Goal: Task Accomplishment & Management: Manage account settings

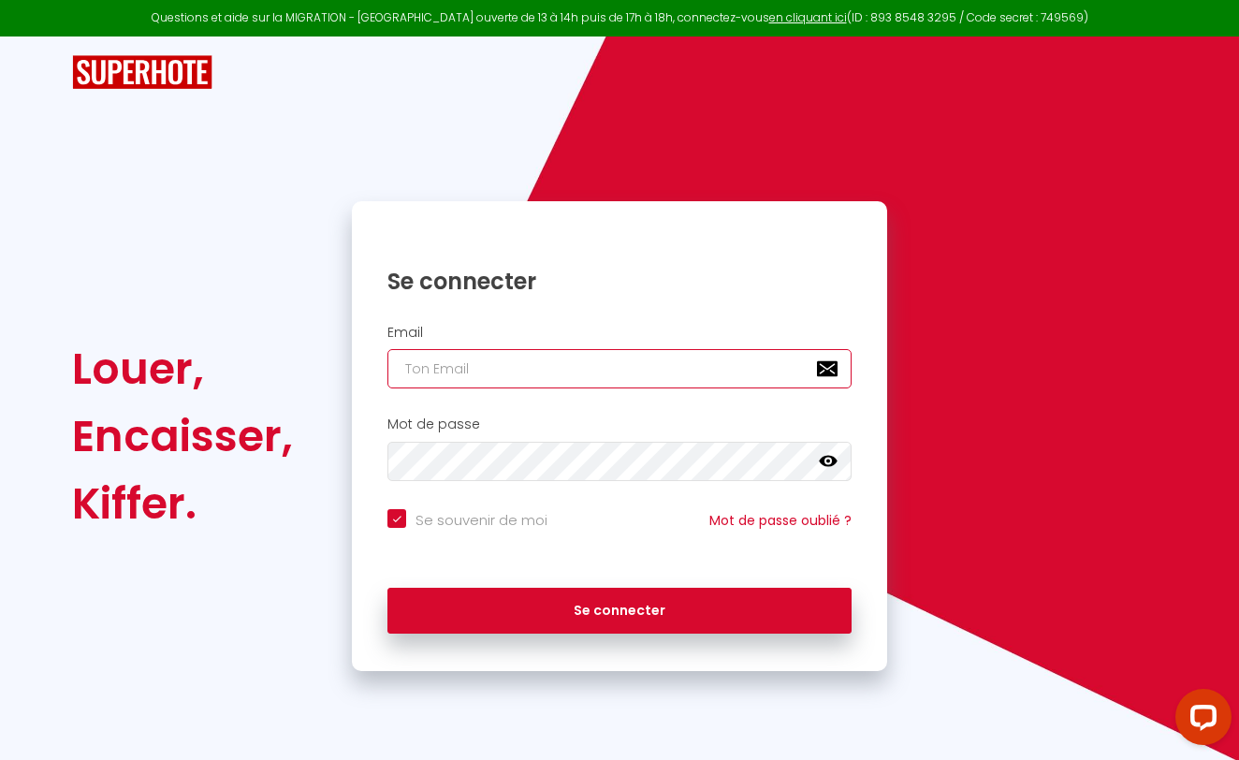
type input "[PERSON_NAME][DOMAIN_NAME][EMAIL_ADDRESS][PERSON_NAME][DOMAIN_NAME]"
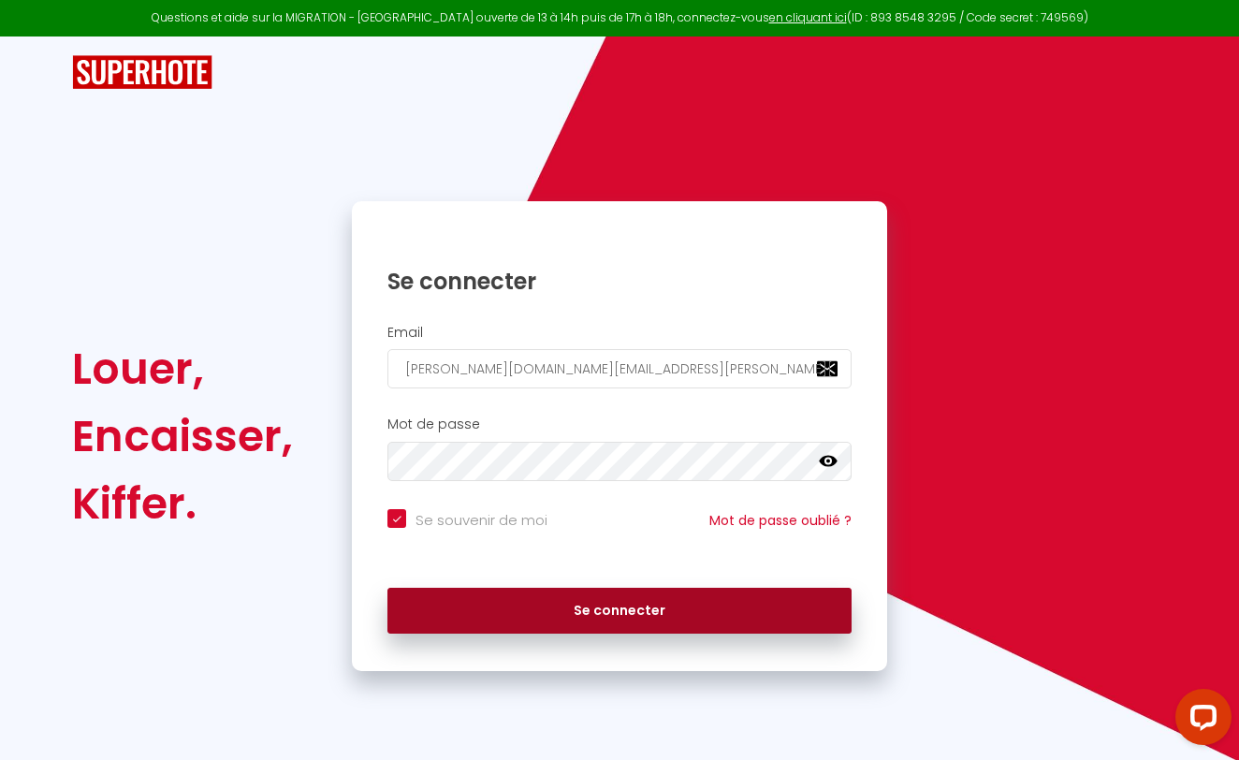
click at [625, 604] on button "Se connecter" at bounding box center [619, 611] width 464 height 47
checkbox input "true"
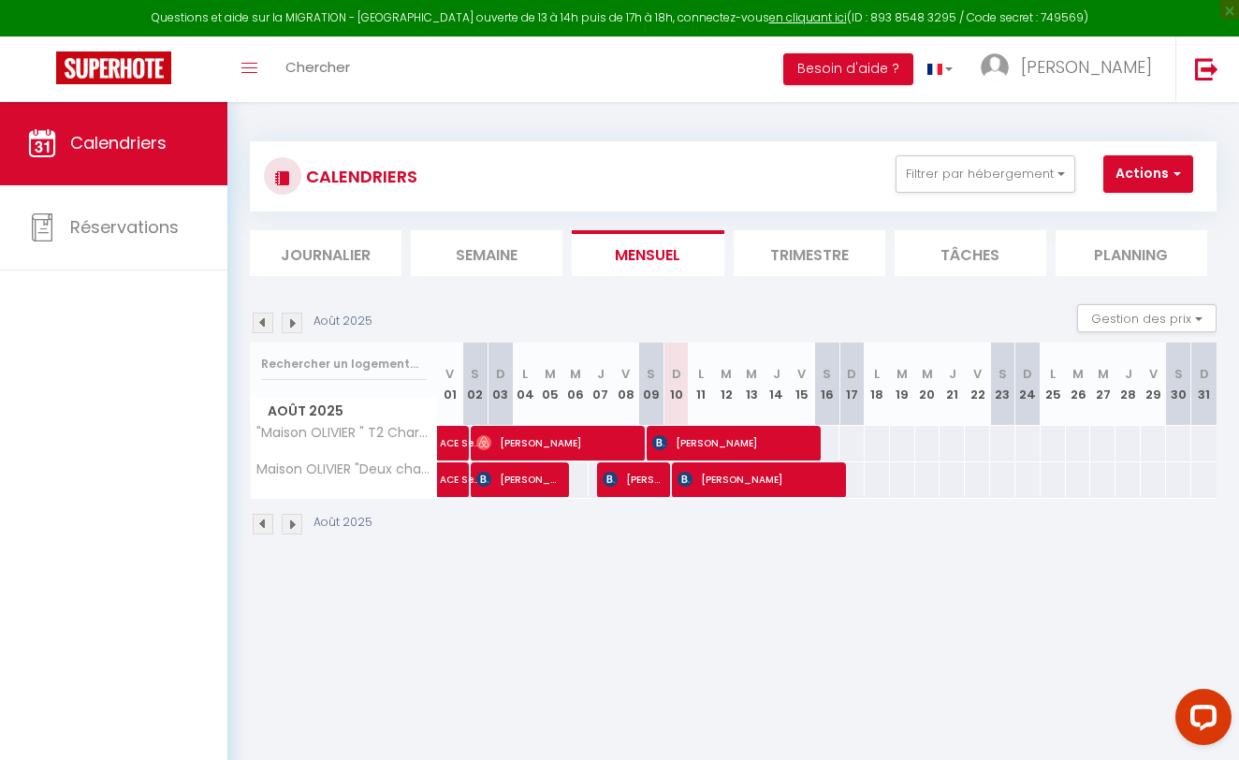
click at [263, 529] on img at bounding box center [263, 524] width 21 height 21
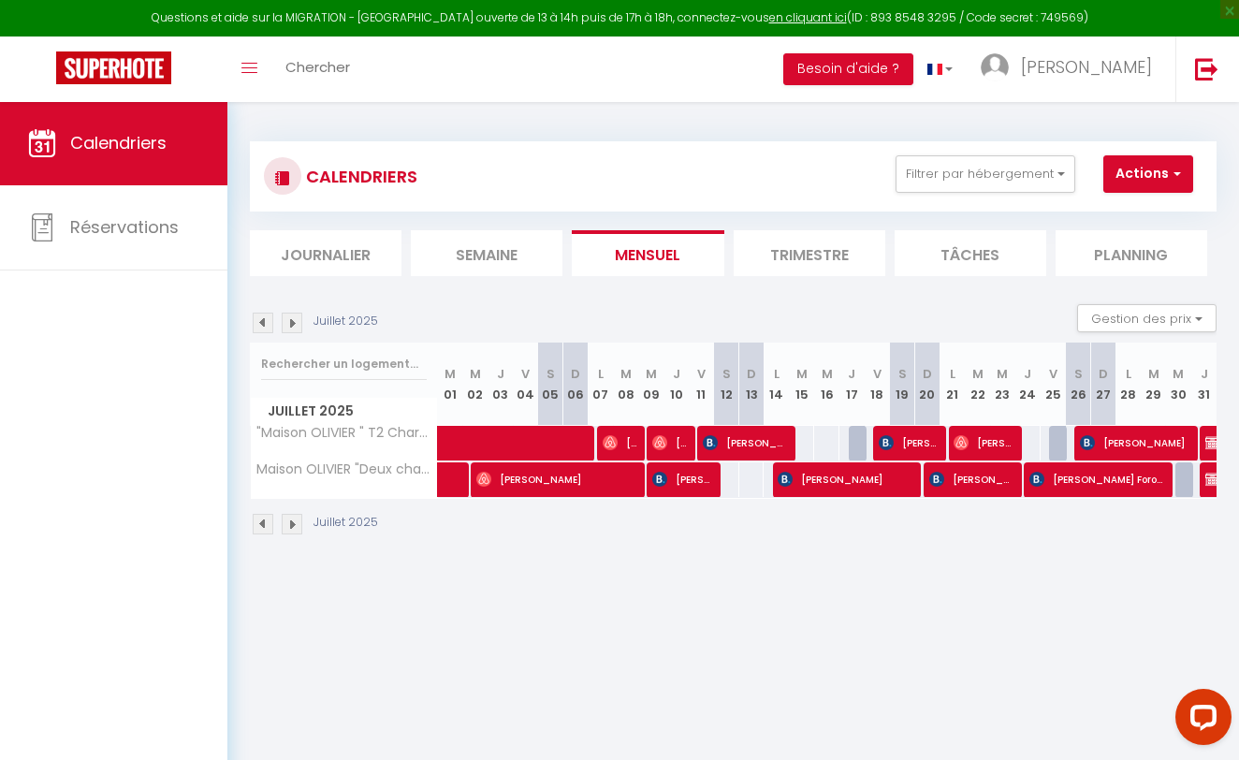
click at [293, 323] on img at bounding box center [292, 322] width 21 height 21
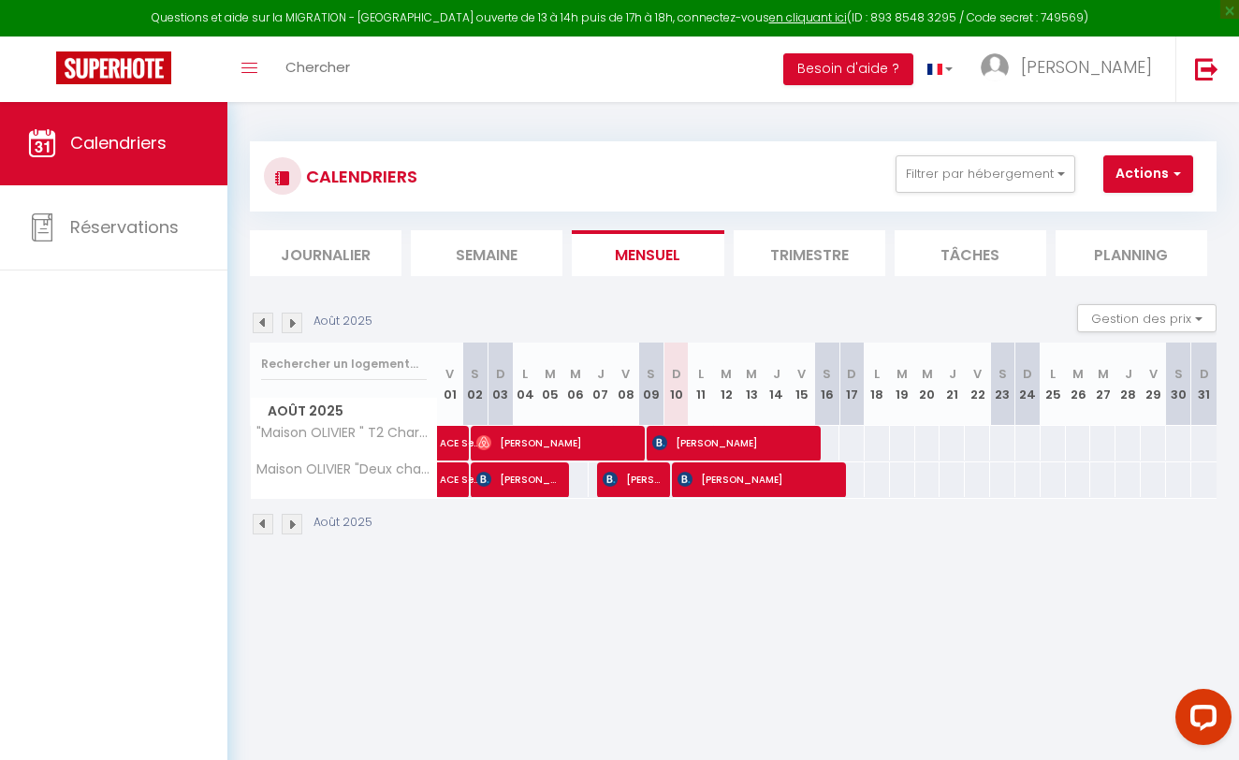
click at [452, 478] on span "ACE Senol [PERSON_NAME]" at bounding box center [461, 470] width 43 height 36
select select "OK"
select select "KO"
select select "0"
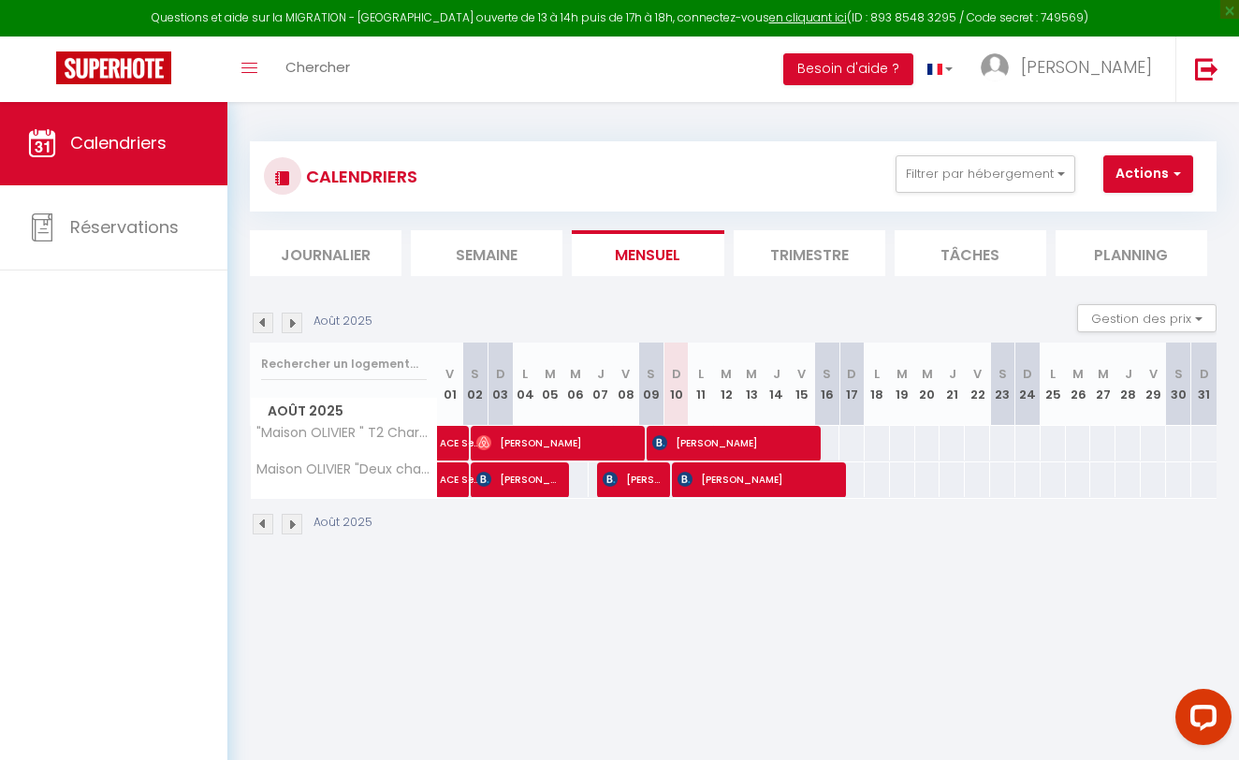
select select "1"
select select
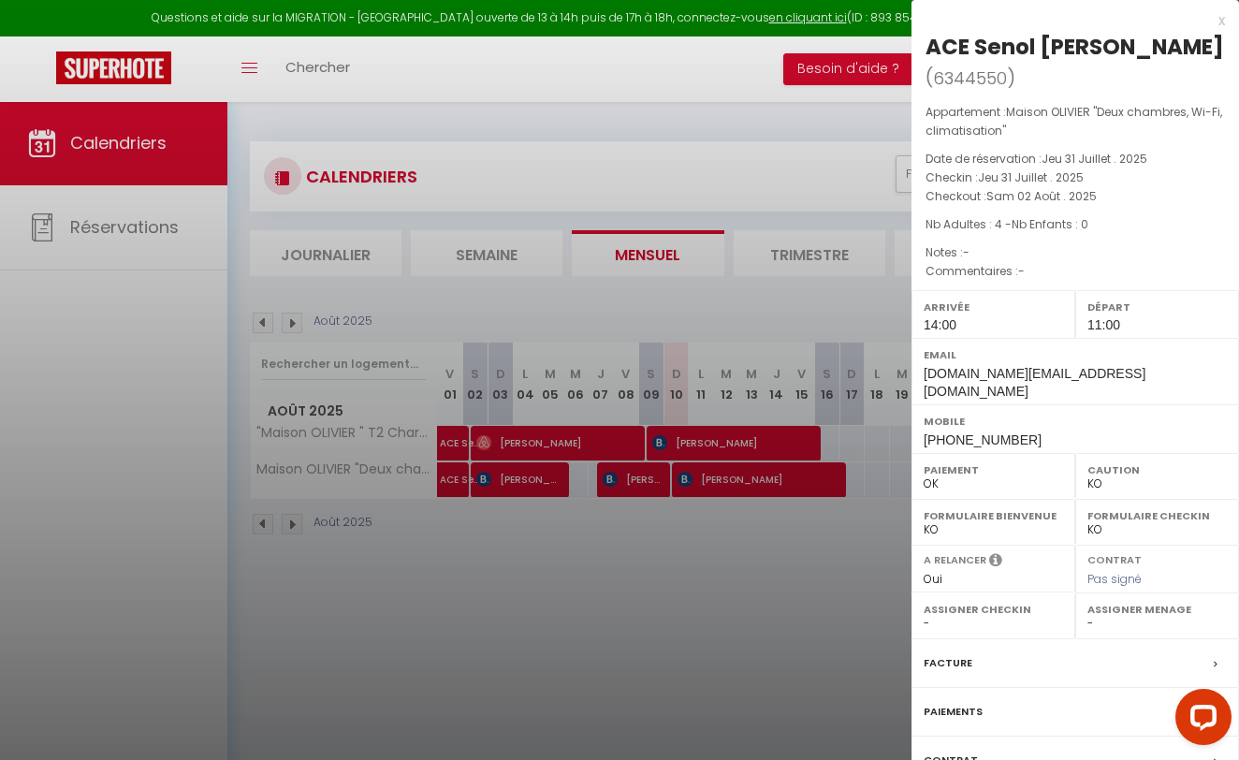
select select "25734"
select select "27841"
click at [989, 639] on div "Facture" at bounding box center [1074, 663] width 327 height 49
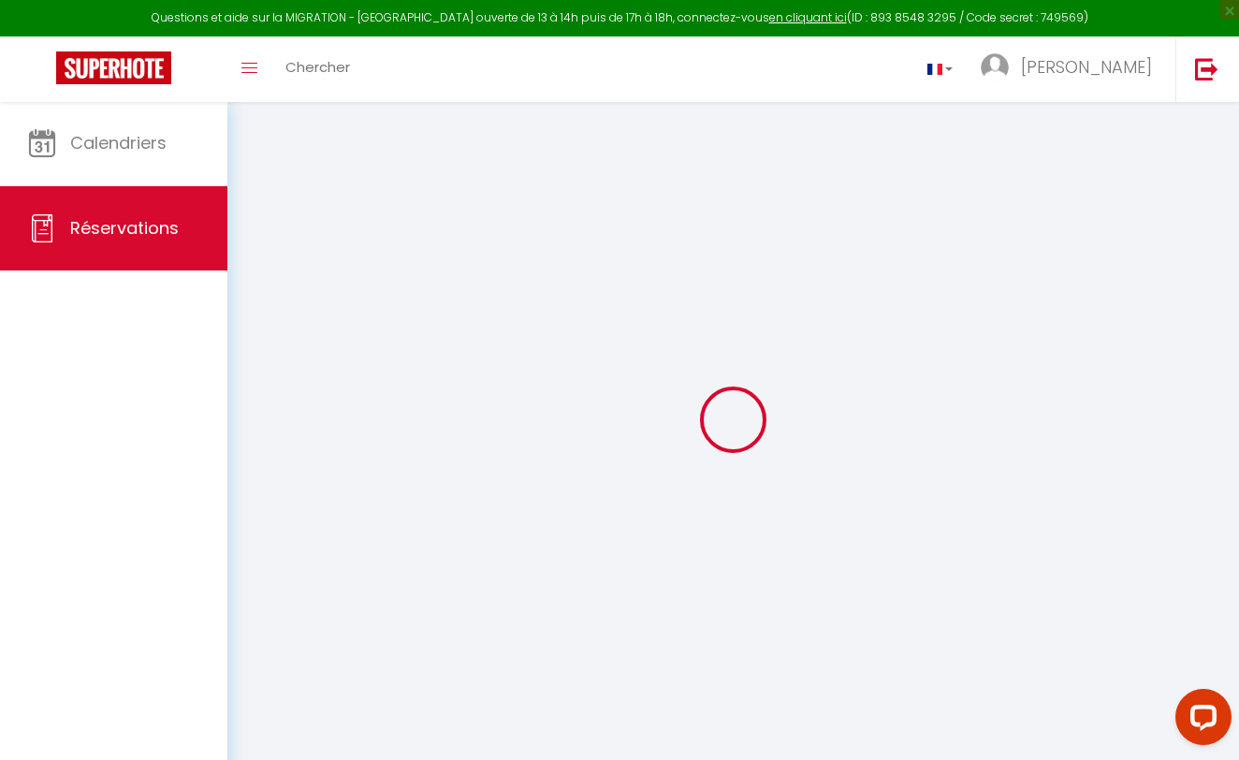
select select
checkbox input "false"
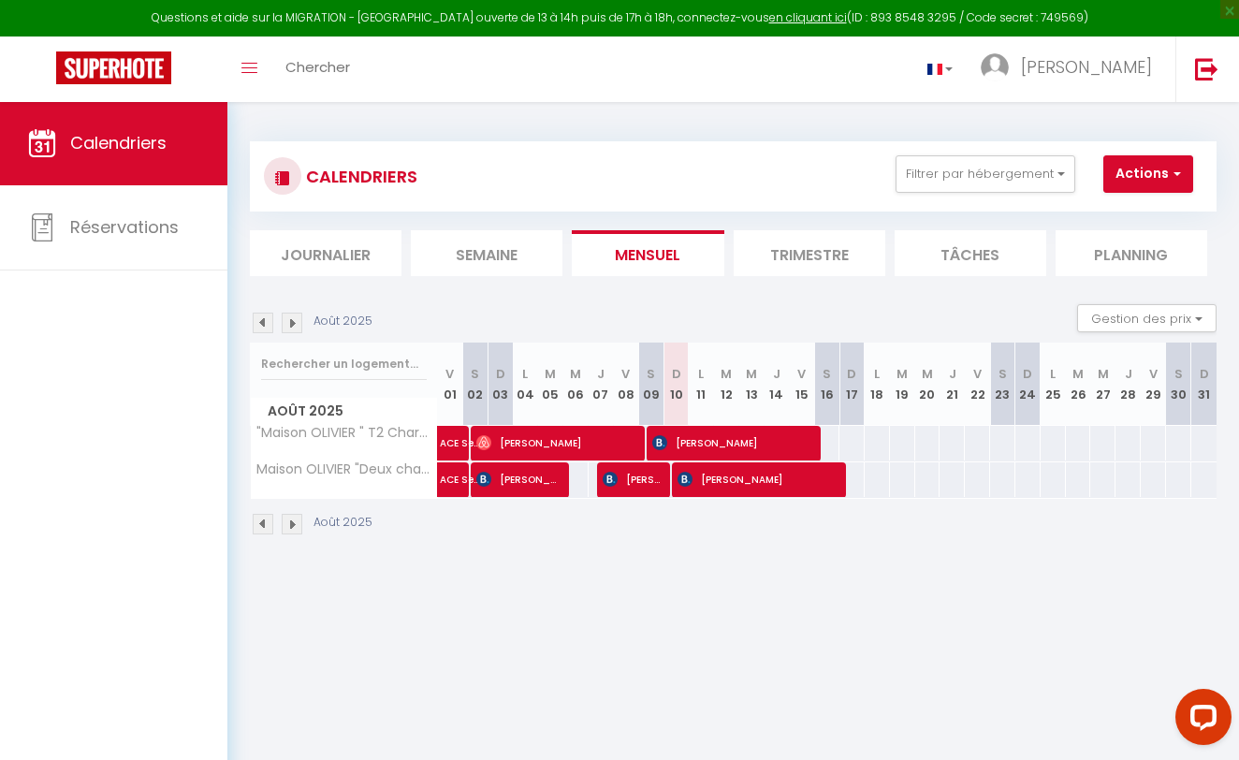
click at [265, 324] on img at bounding box center [263, 322] width 21 height 21
select select
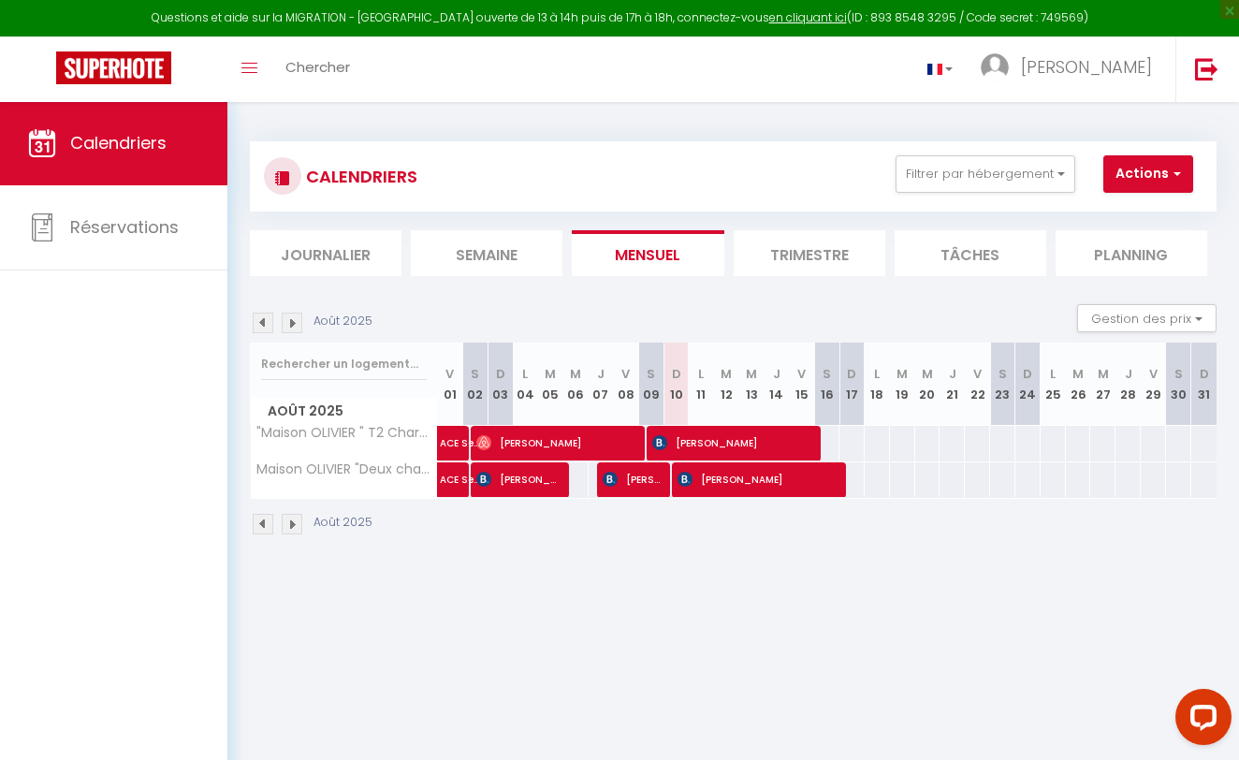
select select
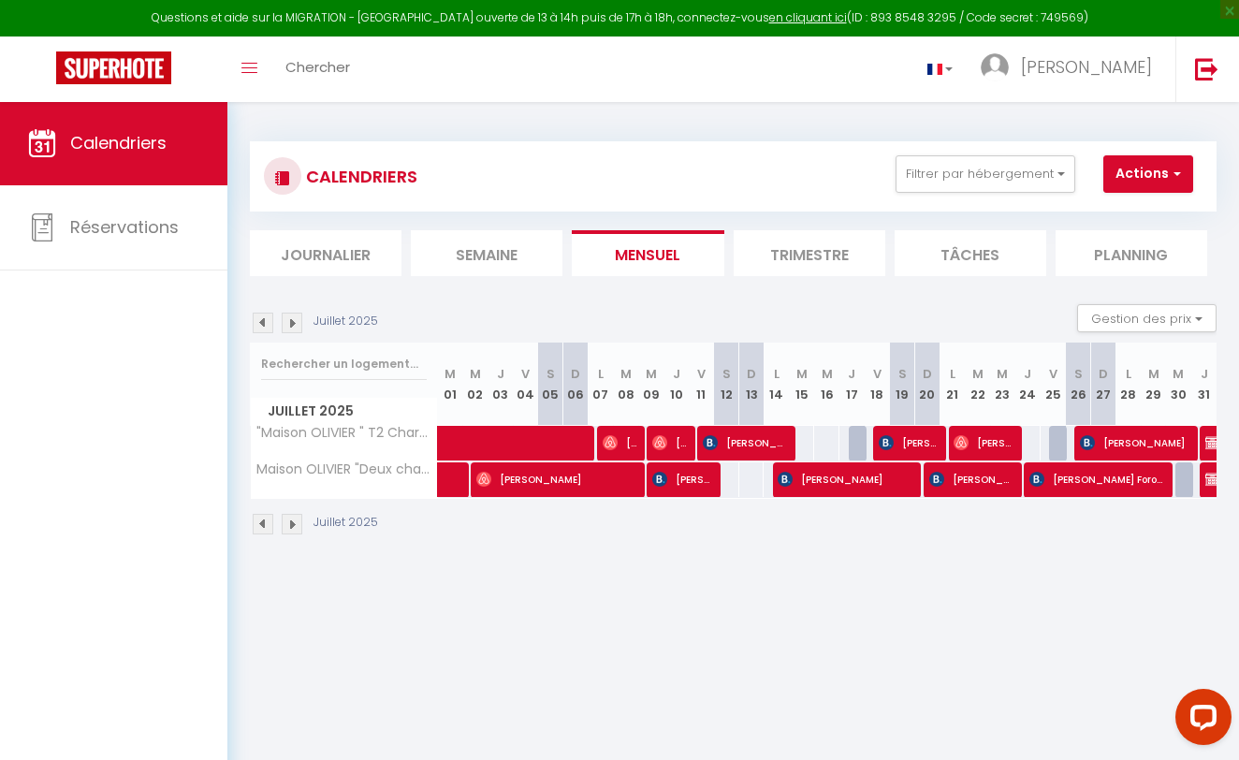
click at [1094, 483] on span "[PERSON_NAME] Forostianko" at bounding box center [1096, 479] width 135 height 36
select select "OK"
select select "KO"
select select "0"
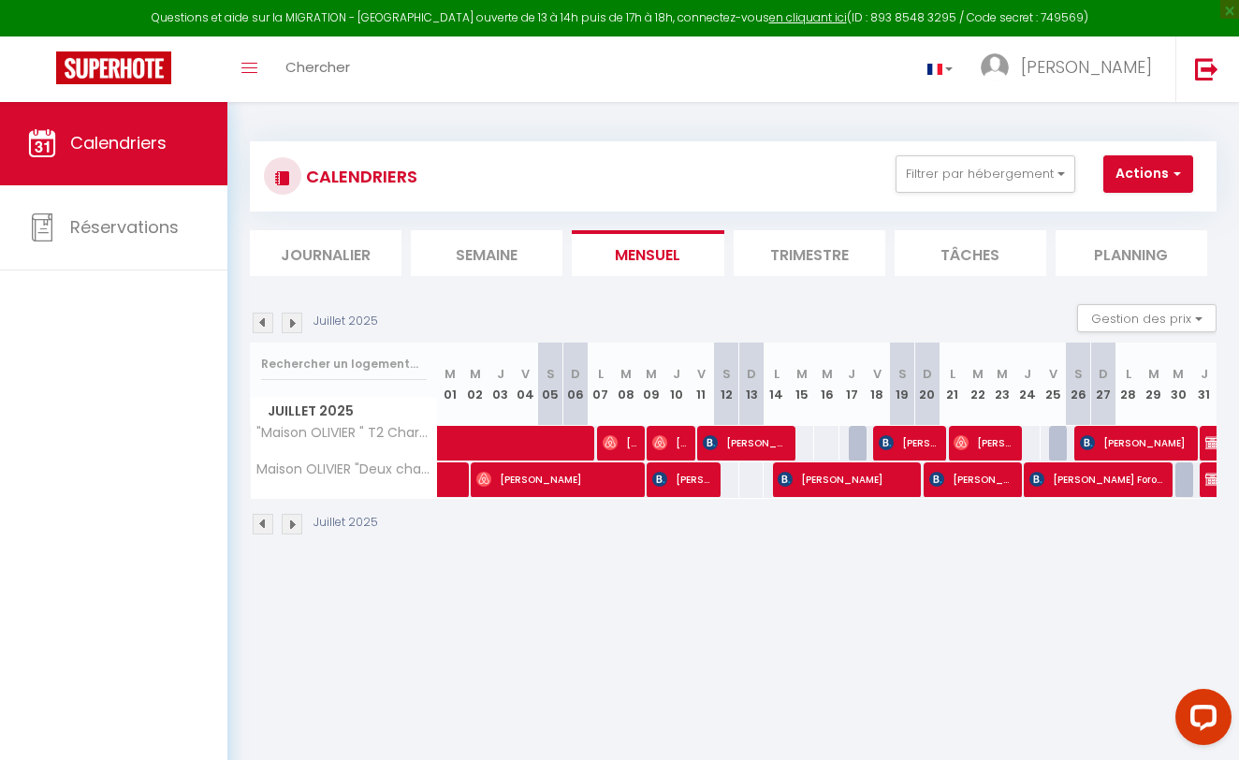
select select "1"
select select
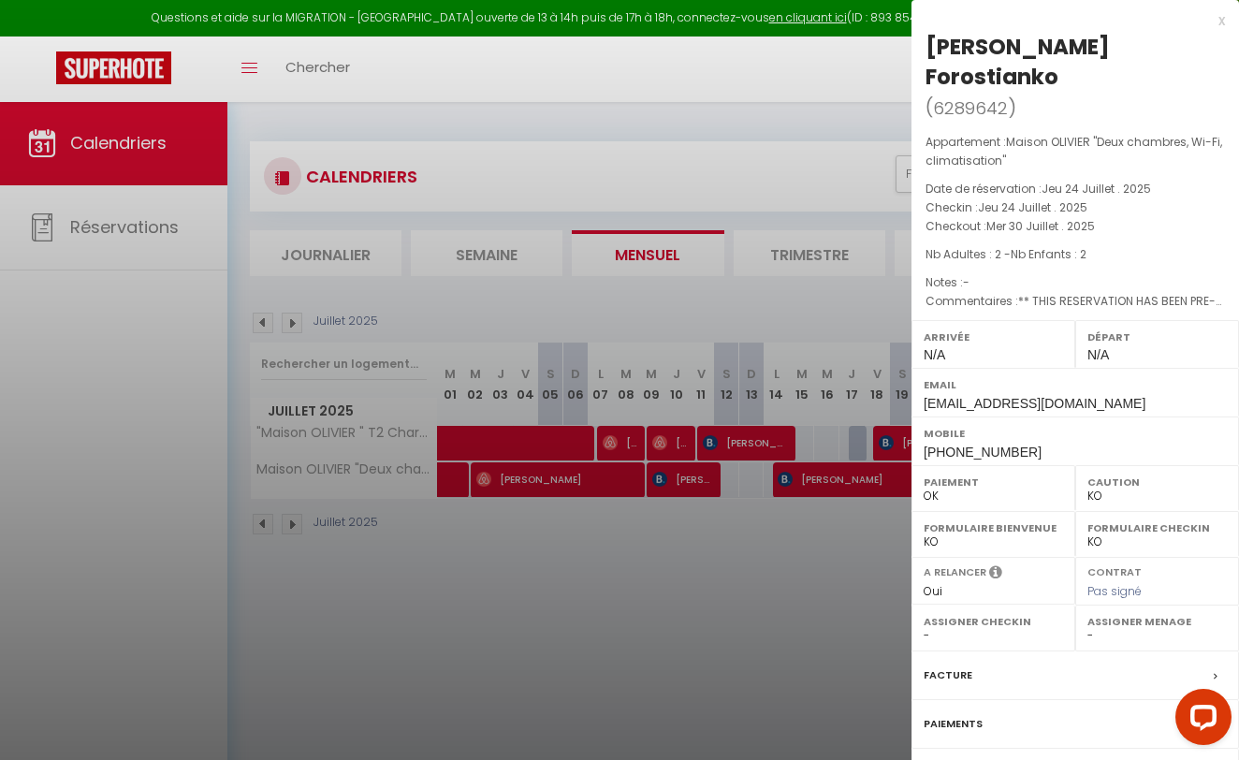
select select "25734"
select select "27841"
click at [973, 651] on div "Facture" at bounding box center [1074, 675] width 327 height 49
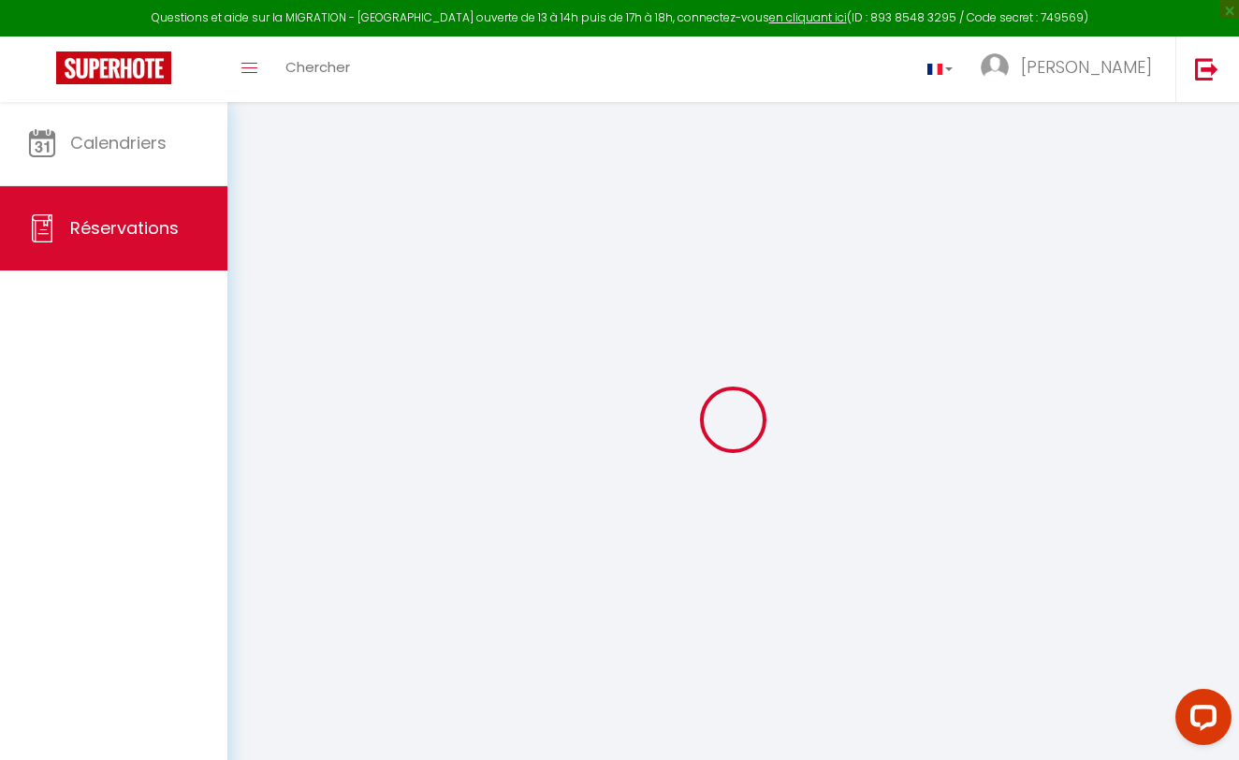
select select "service charge"
select select "cleaning"
select select "other"
select select "taxes"
select select
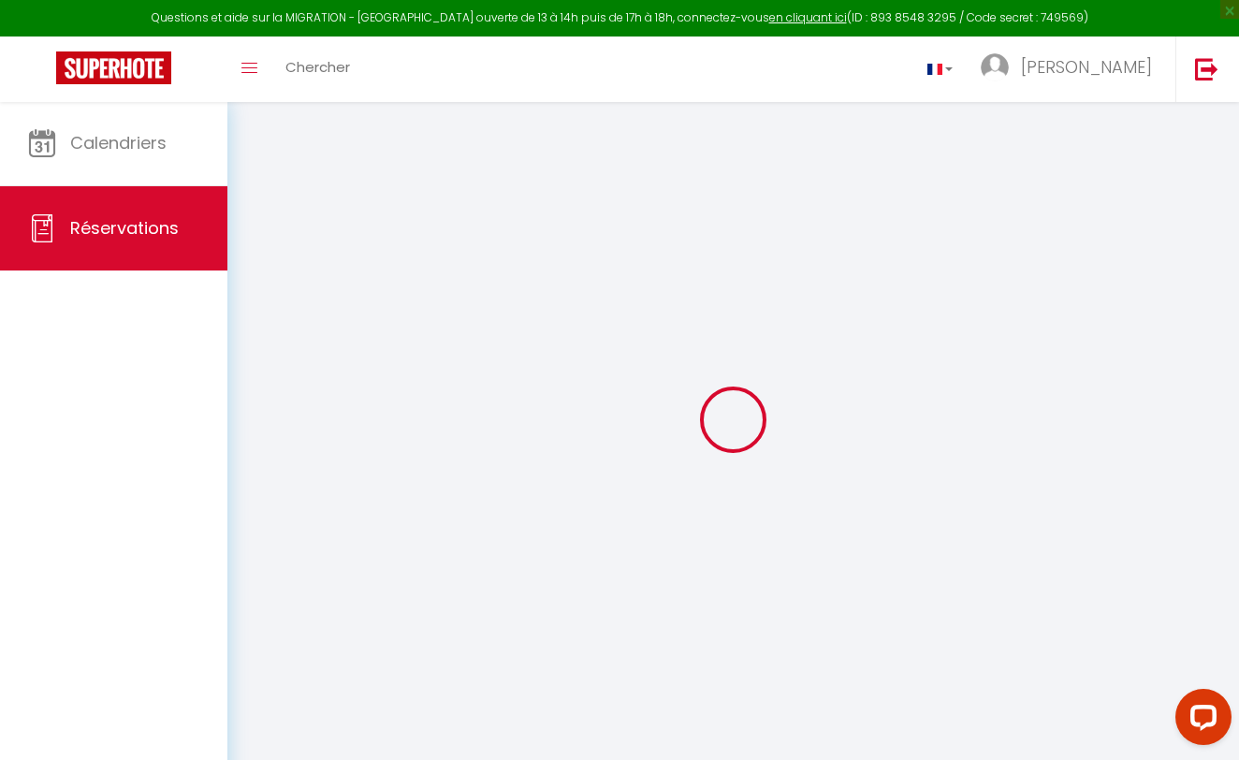
select select
checkbox input "false"
type textarea "** THIS RESERVATION HAS BEEN PRE-PAID ** BOOKING NOTE : Payment charge is EUR 1…"
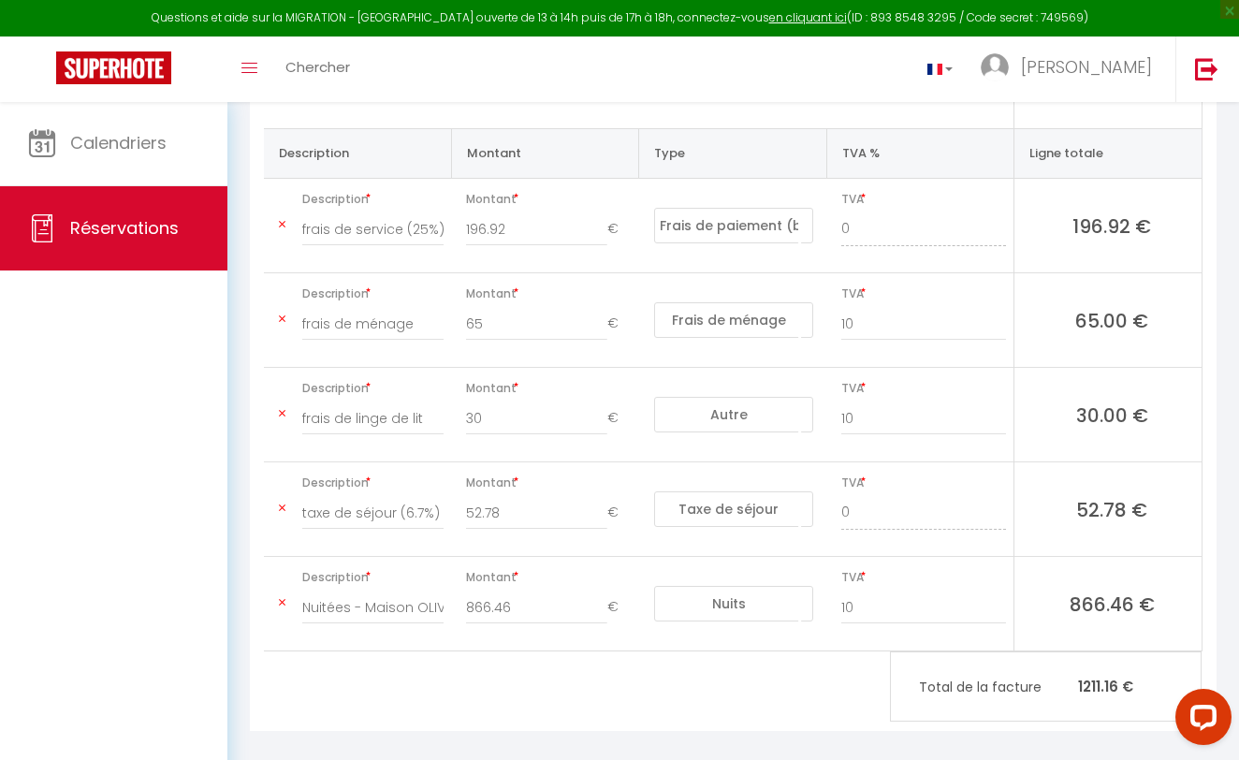
scroll to position [384, 0]
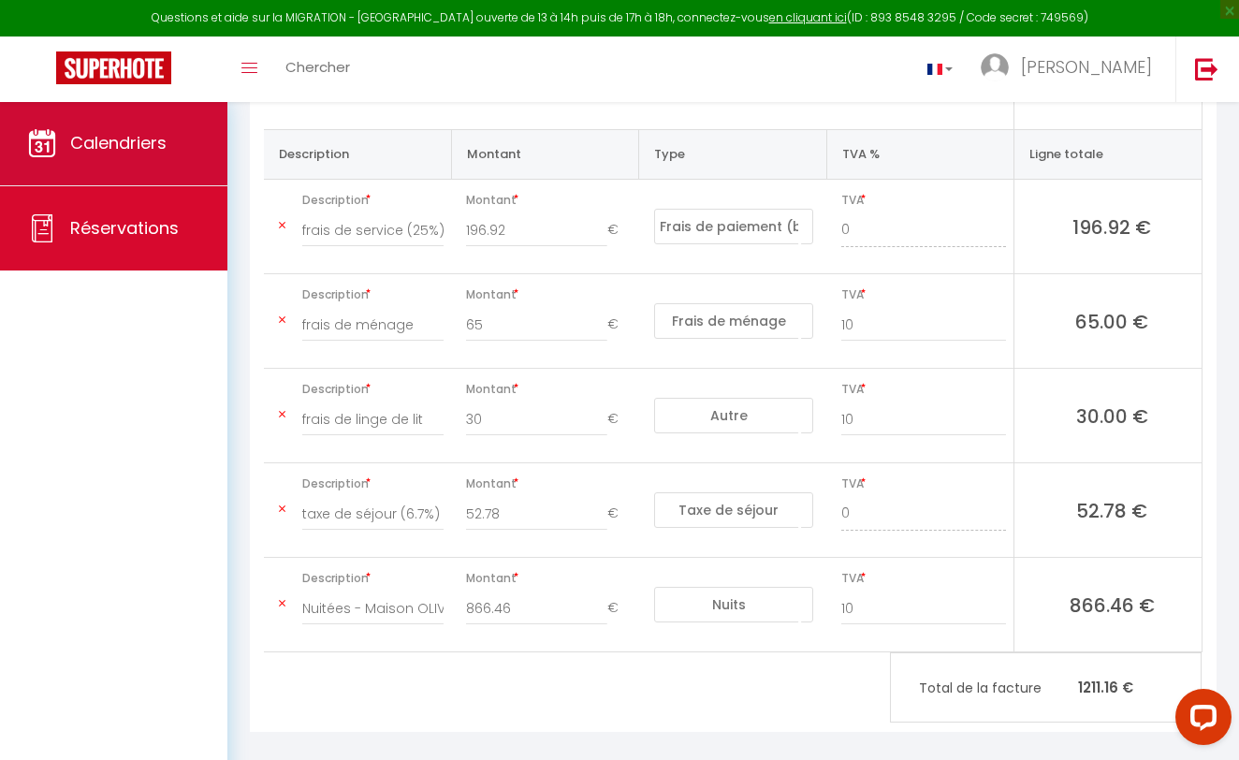
click at [152, 138] on span "Calendriers" at bounding box center [118, 142] width 96 height 23
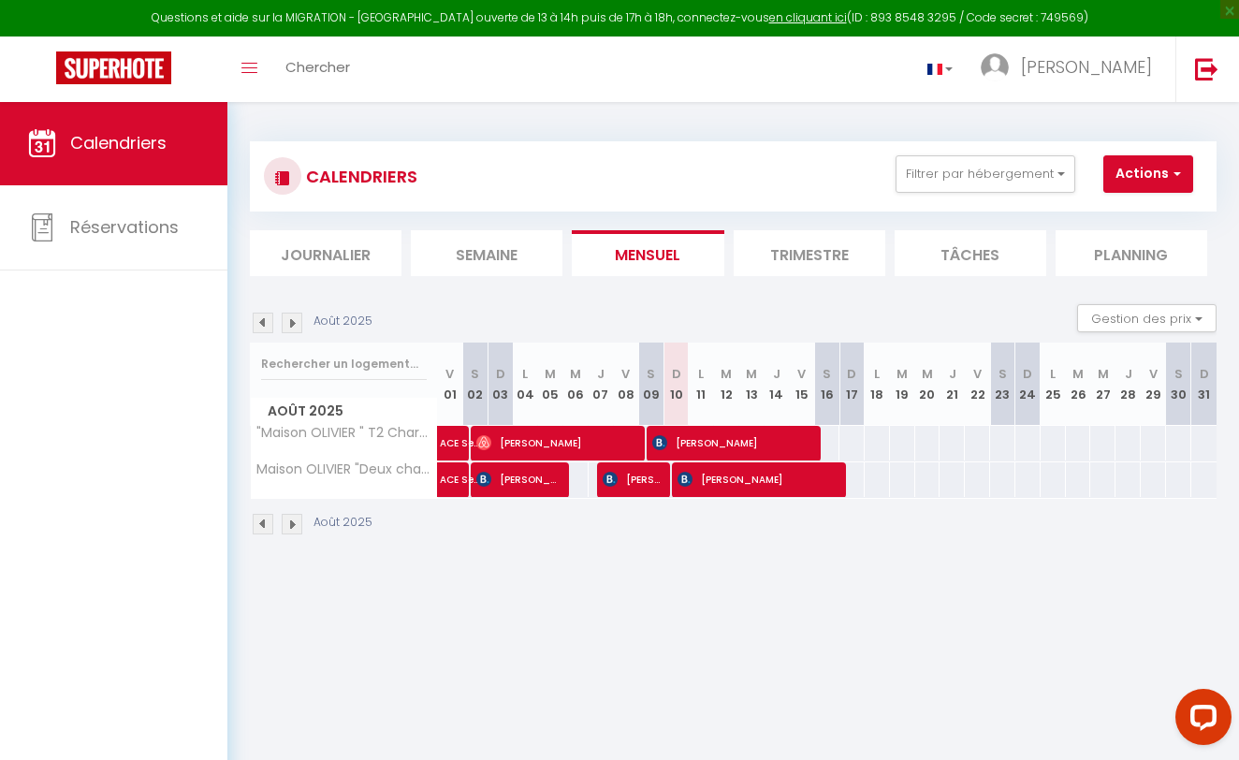
click at [573, 439] on span "[PERSON_NAME]" at bounding box center [556, 443] width 160 height 36
select select "OK"
select select "1"
select select "0"
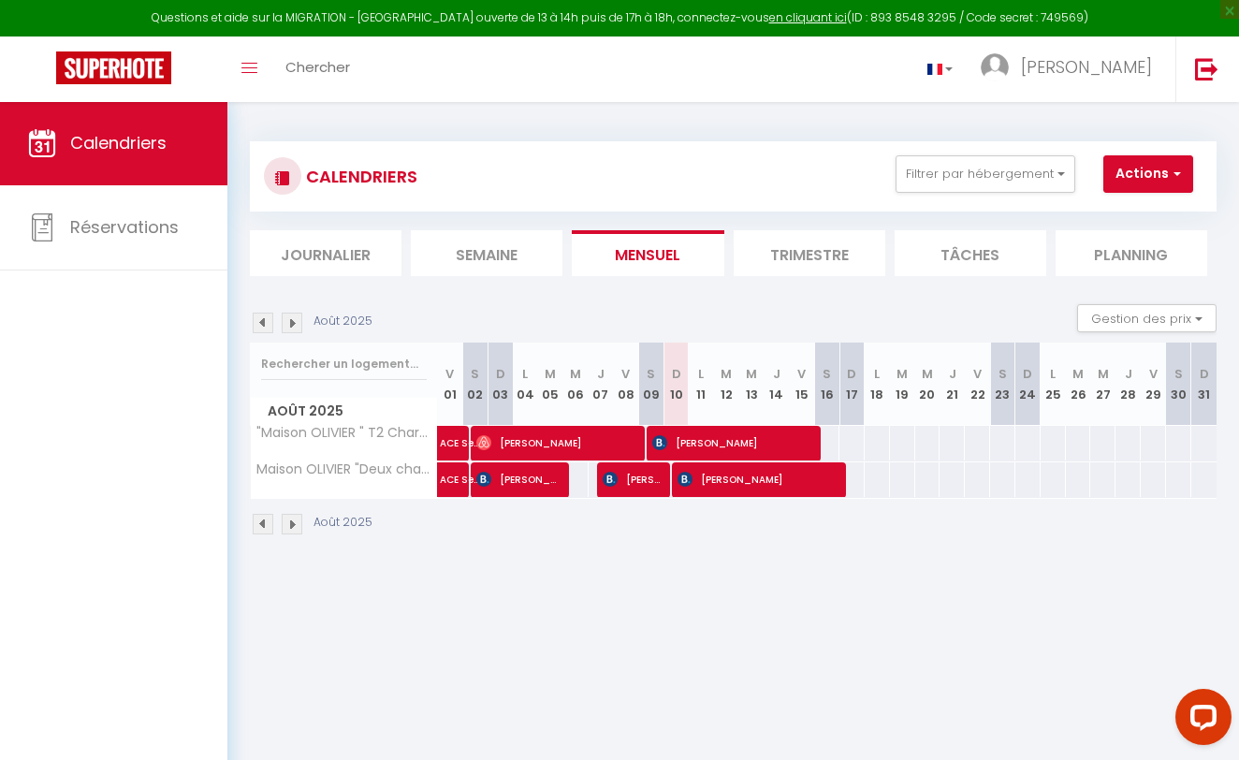
select select "1"
select select
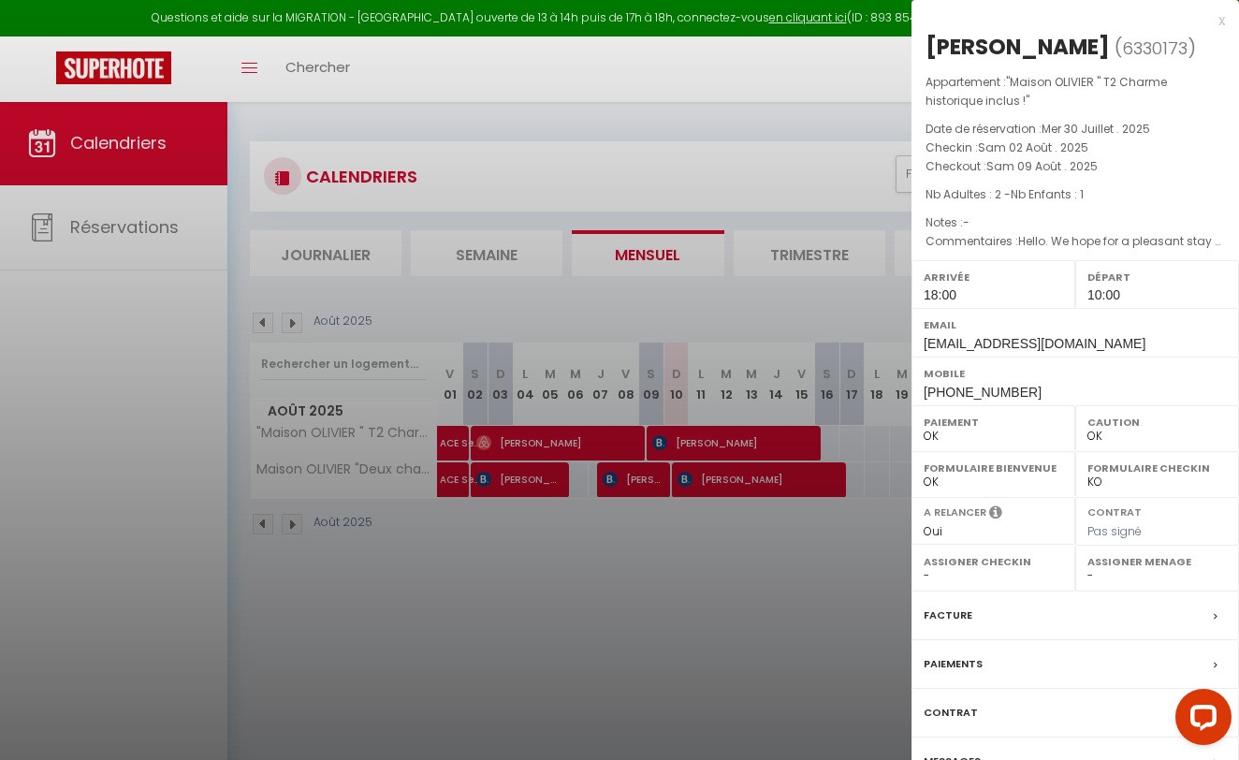
select select "25734"
select select "27841"
click at [1023, 614] on div "Facture" at bounding box center [1074, 615] width 327 height 49
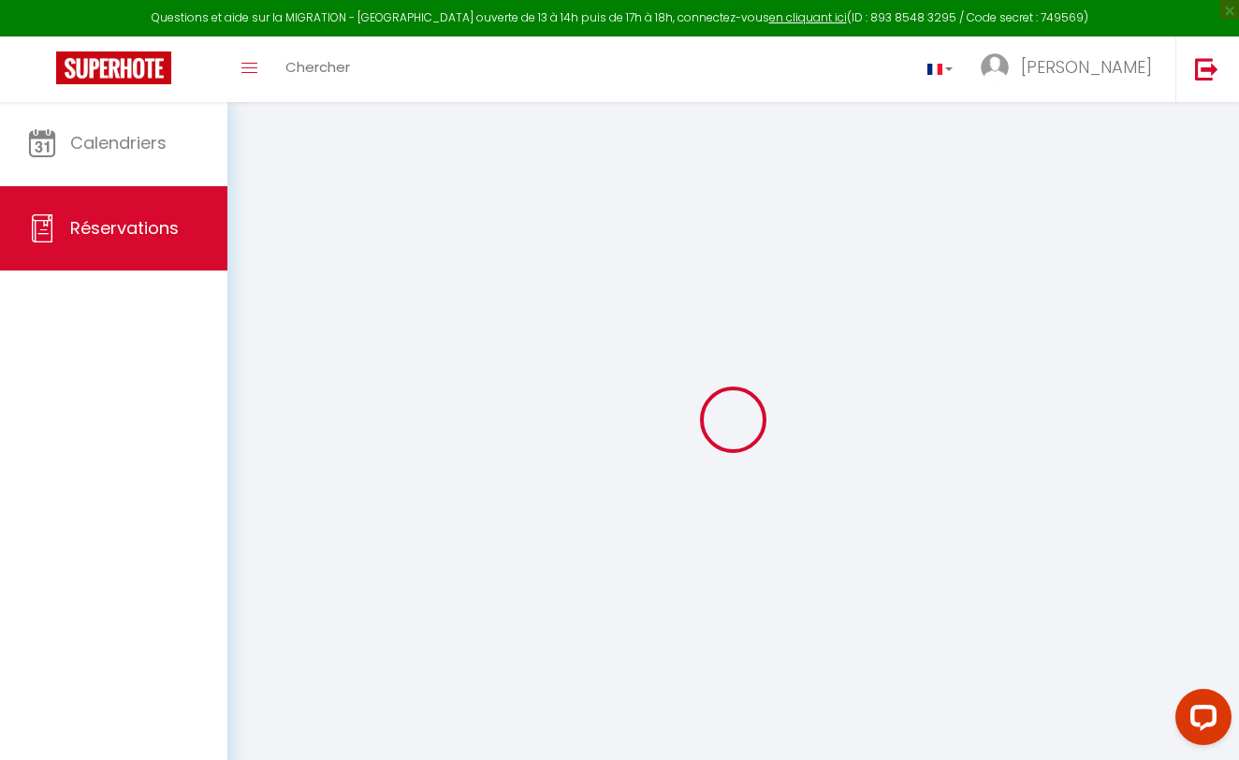
select select "cleaning"
select select "taxes"
select select
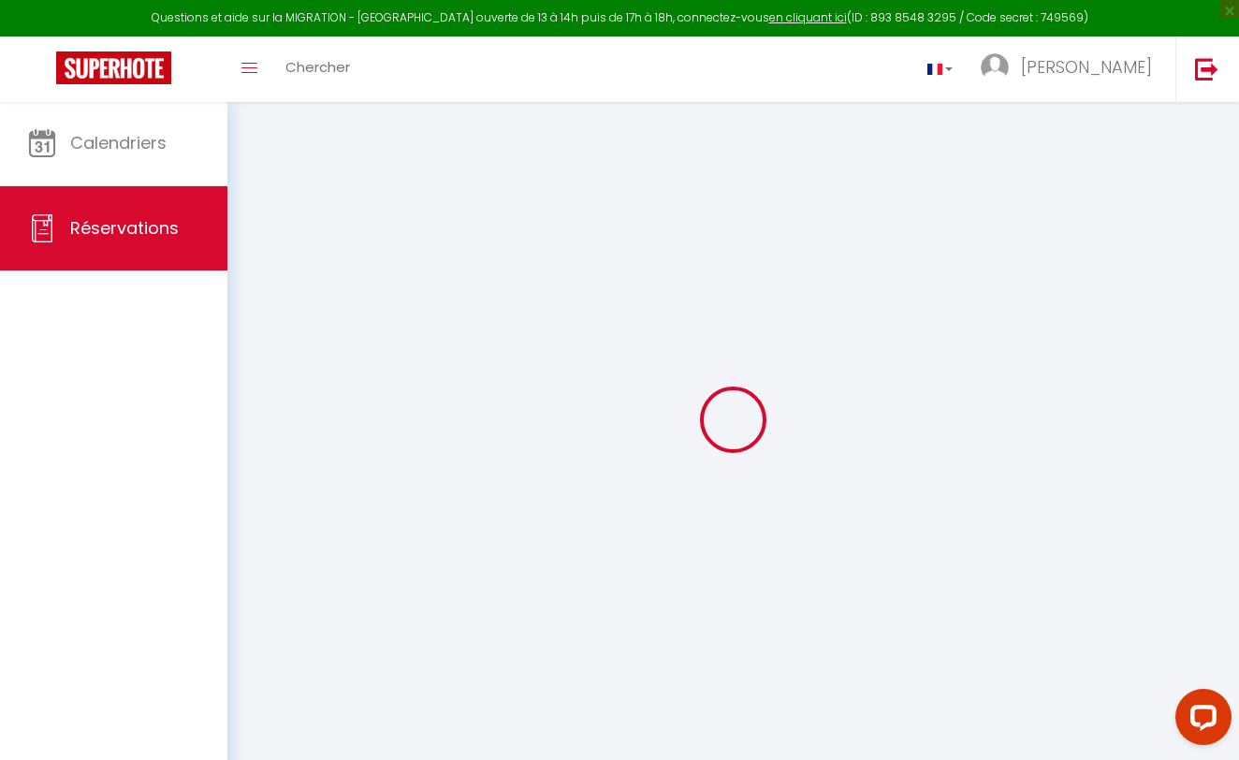
checkbox input "false"
type textarea "Hello. We hope for a pleasant stay with you"
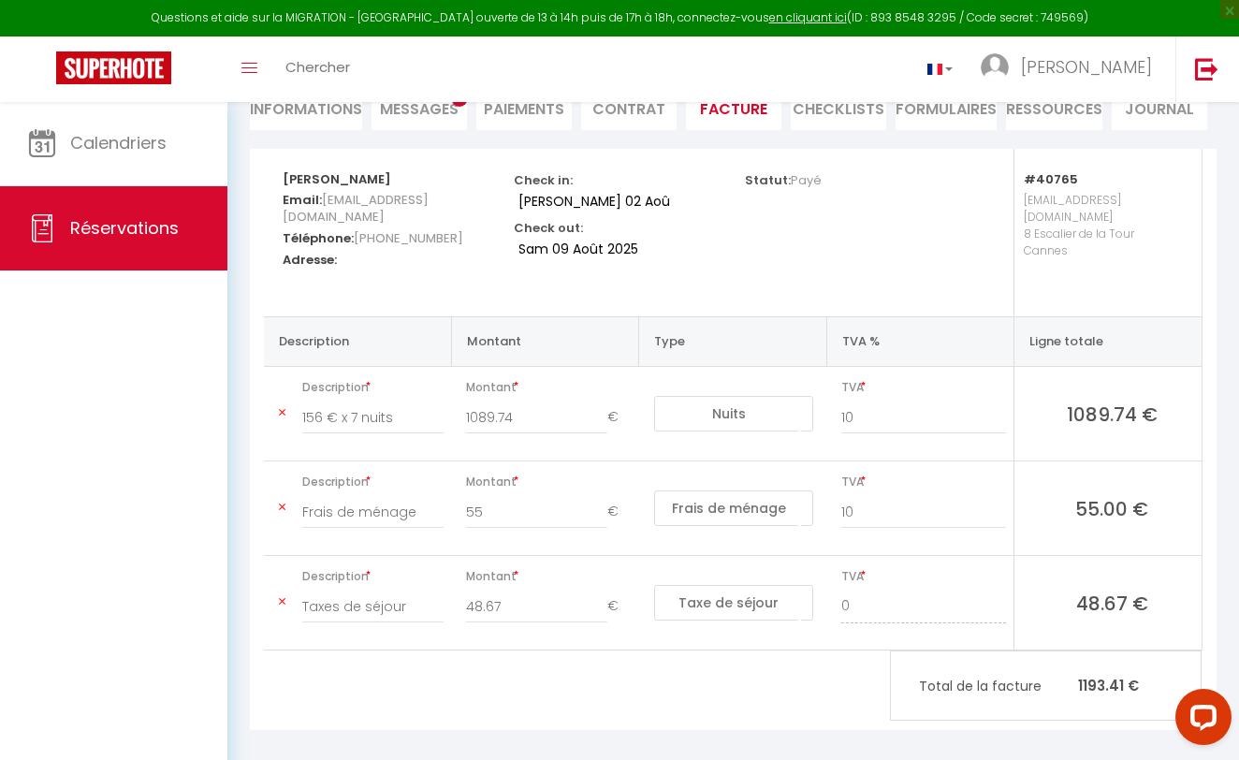
scroll to position [195, 0]
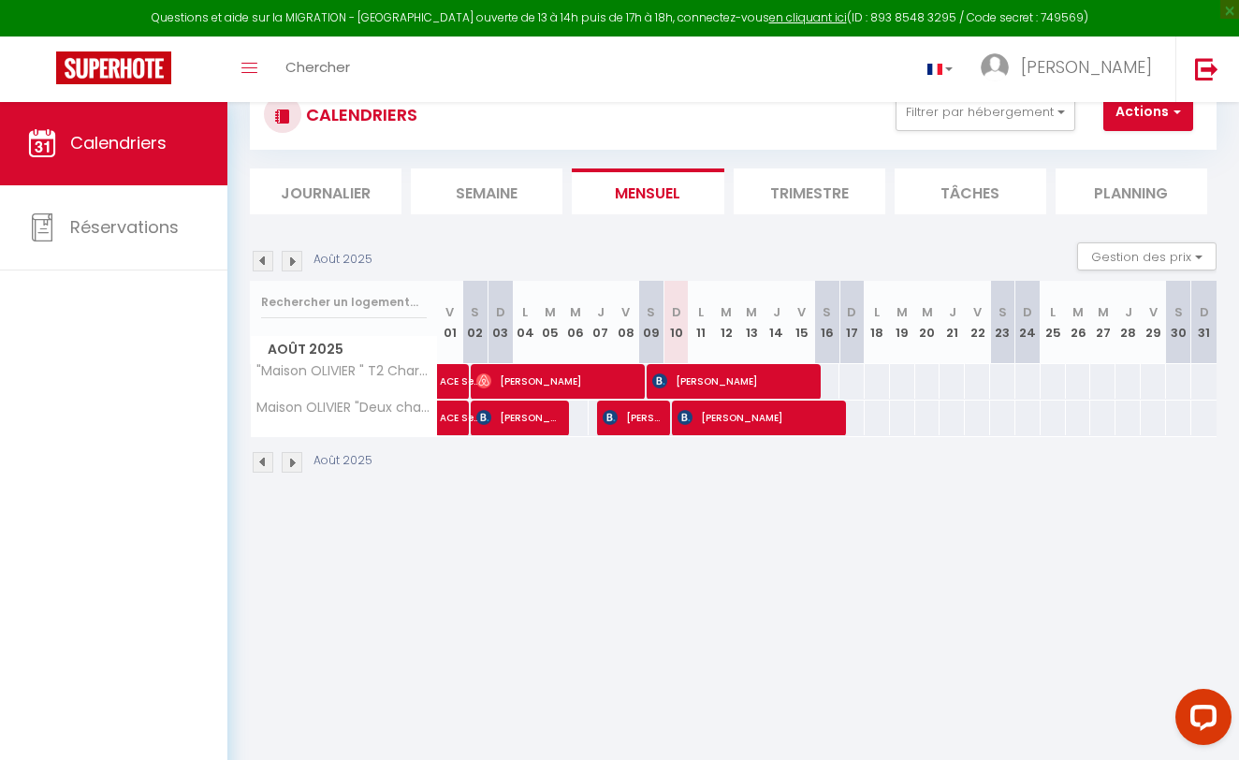
scroll to position [65, 0]
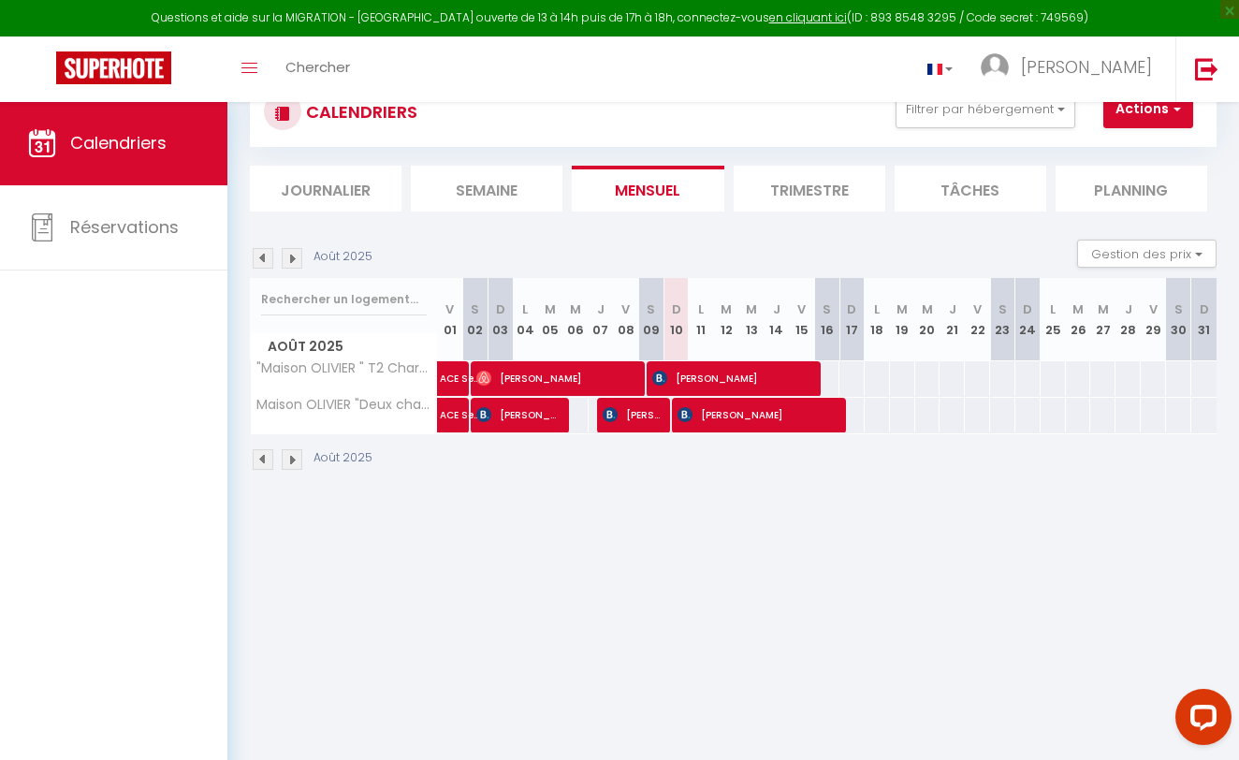
click at [292, 261] on img at bounding box center [292, 258] width 21 height 21
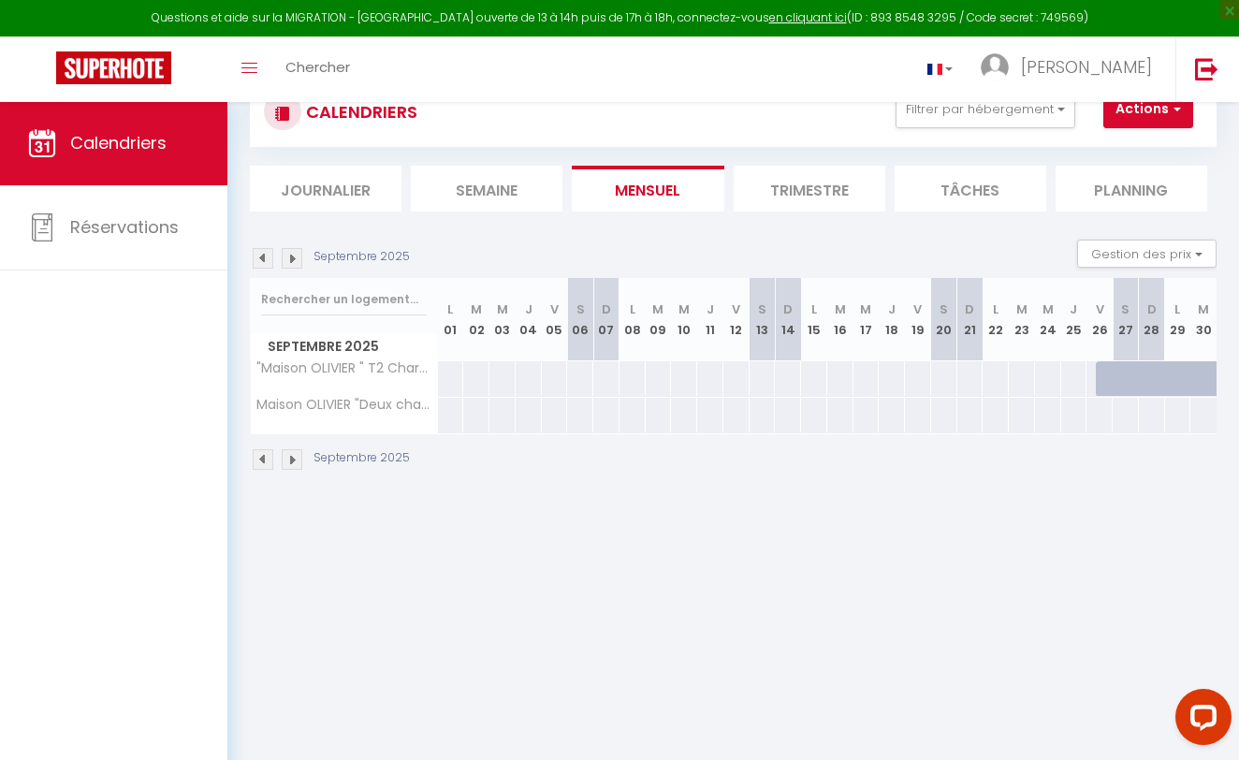
click at [287, 261] on img at bounding box center [292, 258] width 21 height 21
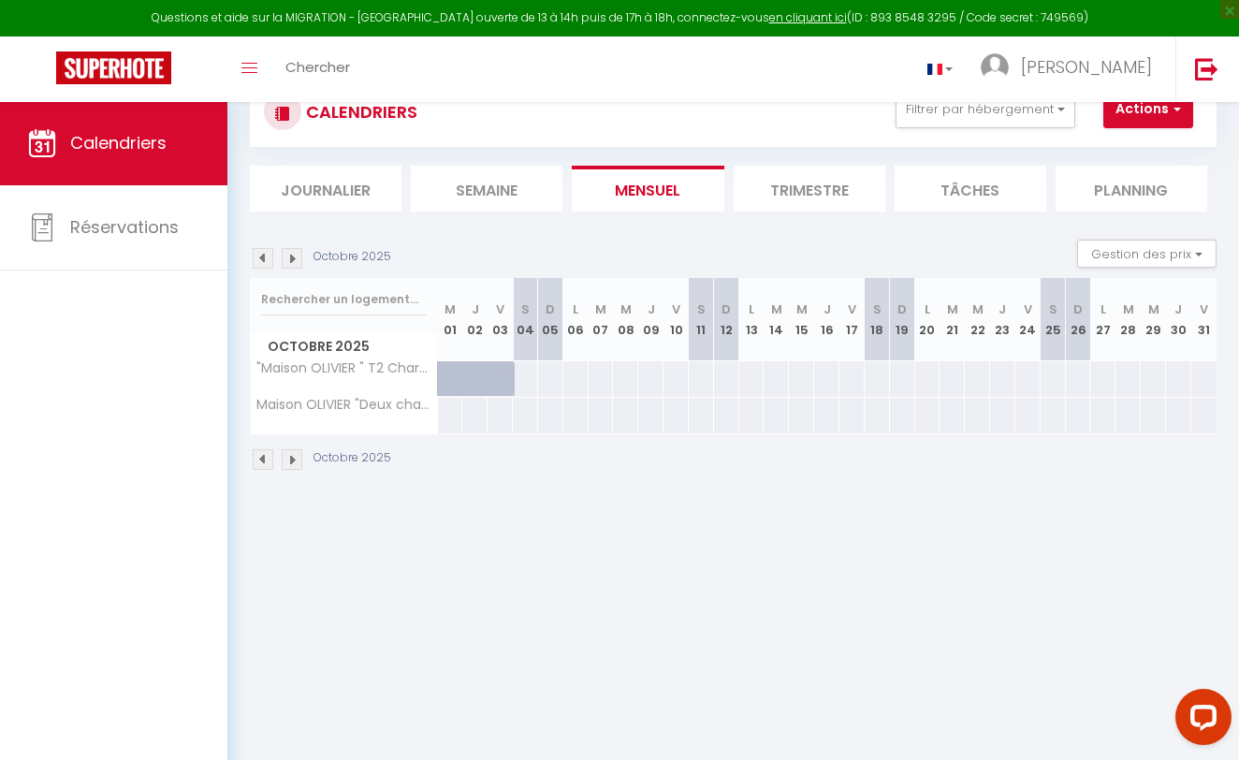
click at [290, 262] on img at bounding box center [292, 258] width 21 height 21
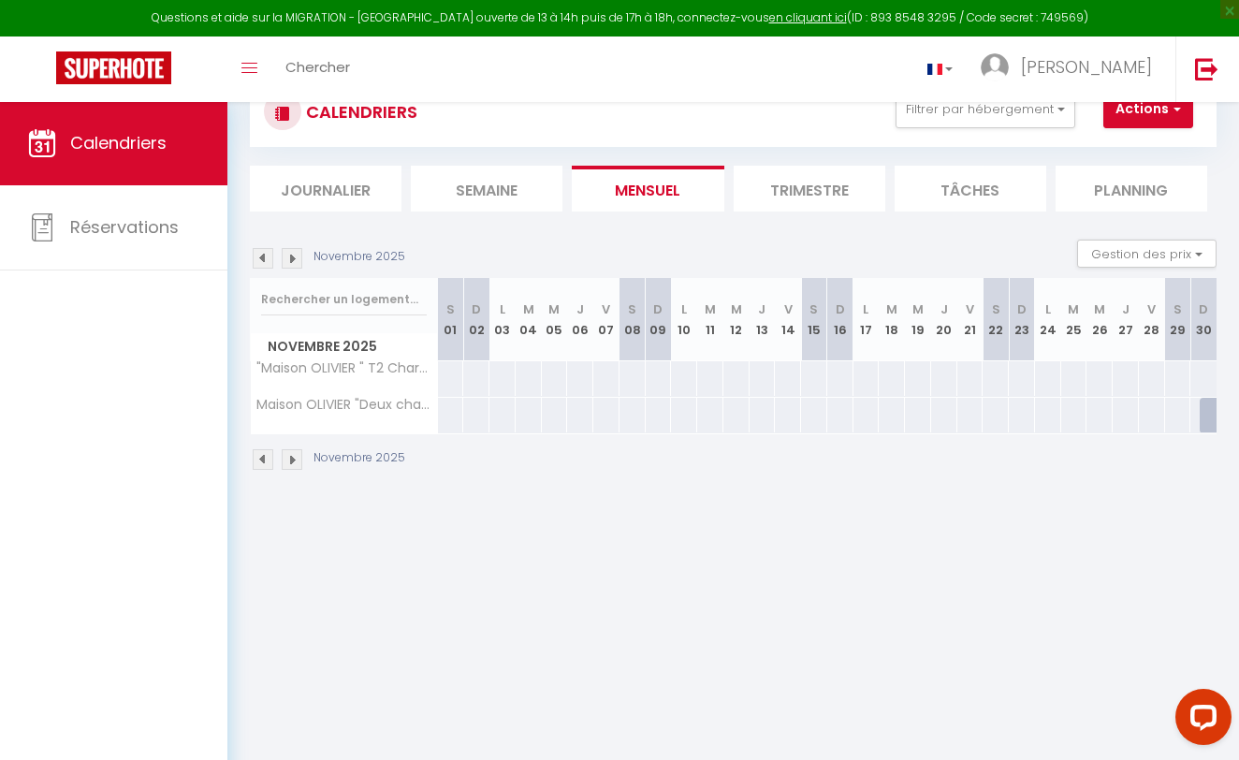
click at [290, 262] on img at bounding box center [292, 258] width 21 height 21
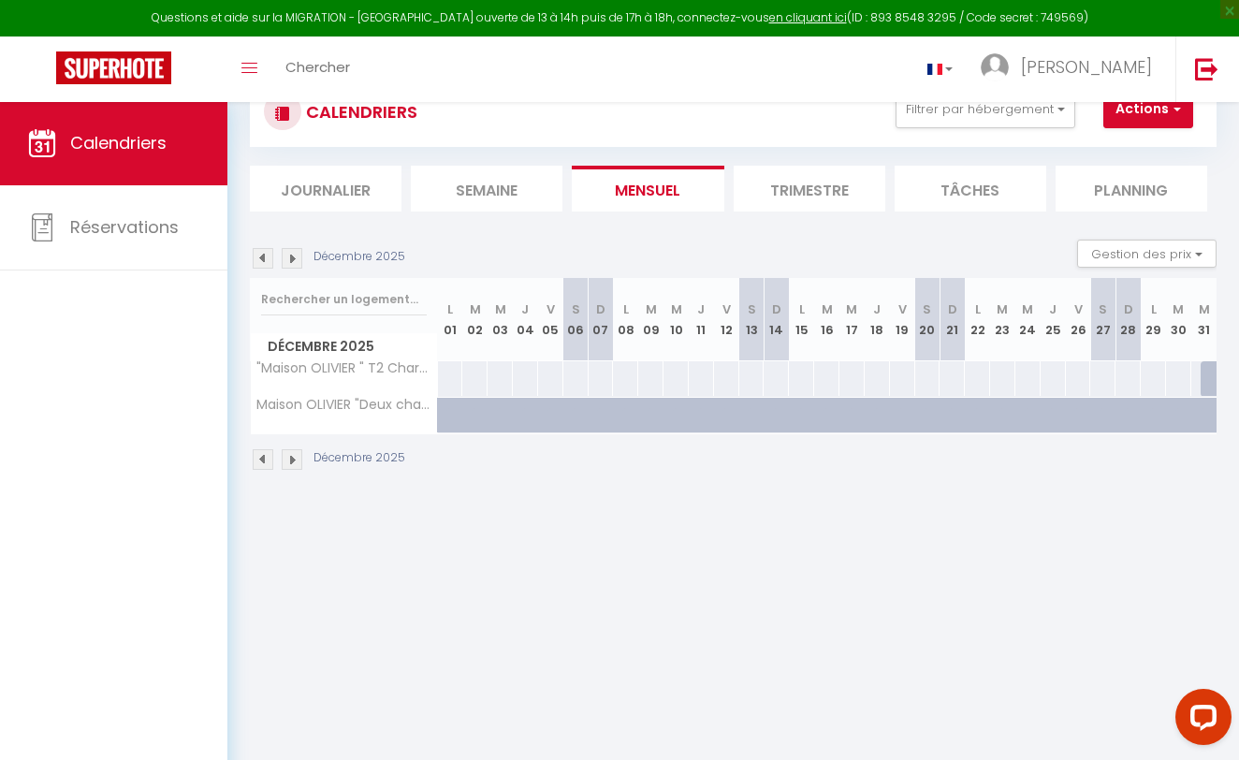
click at [295, 258] on img at bounding box center [292, 258] width 21 height 21
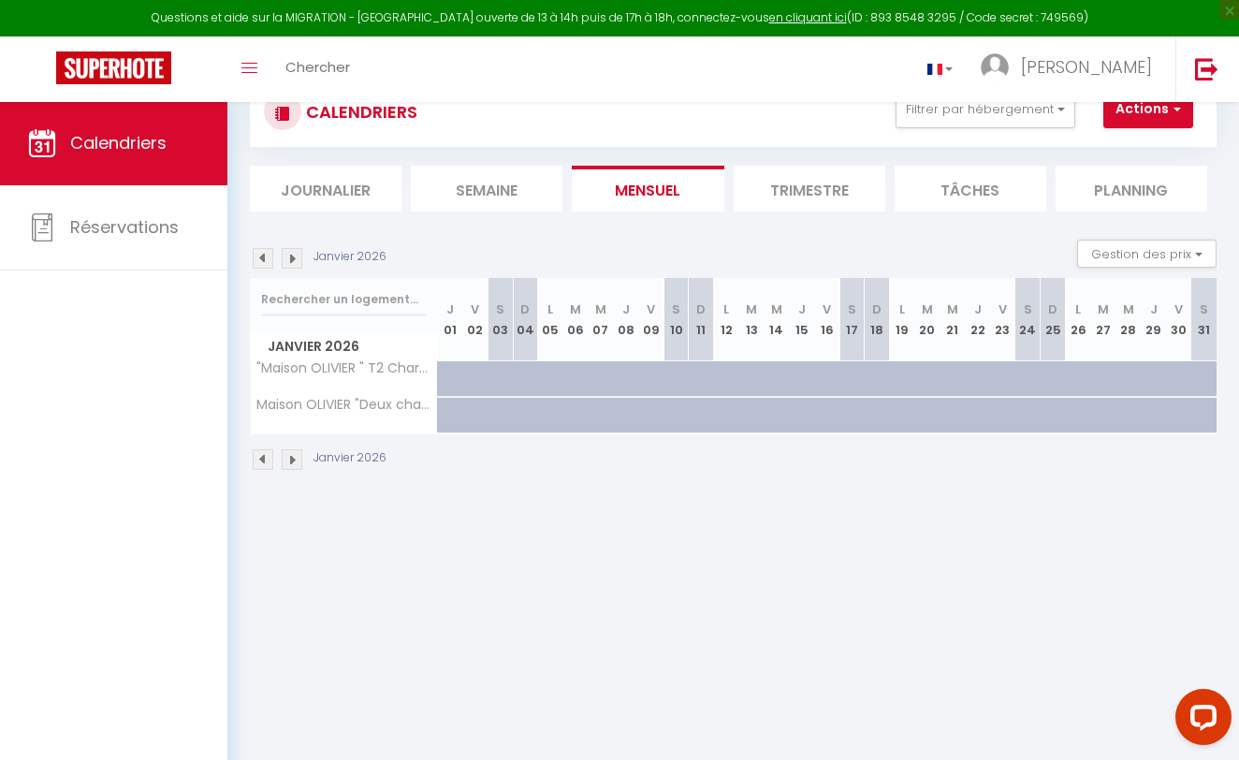
click at [295, 258] on img at bounding box center [292, 258] width 21 height 21
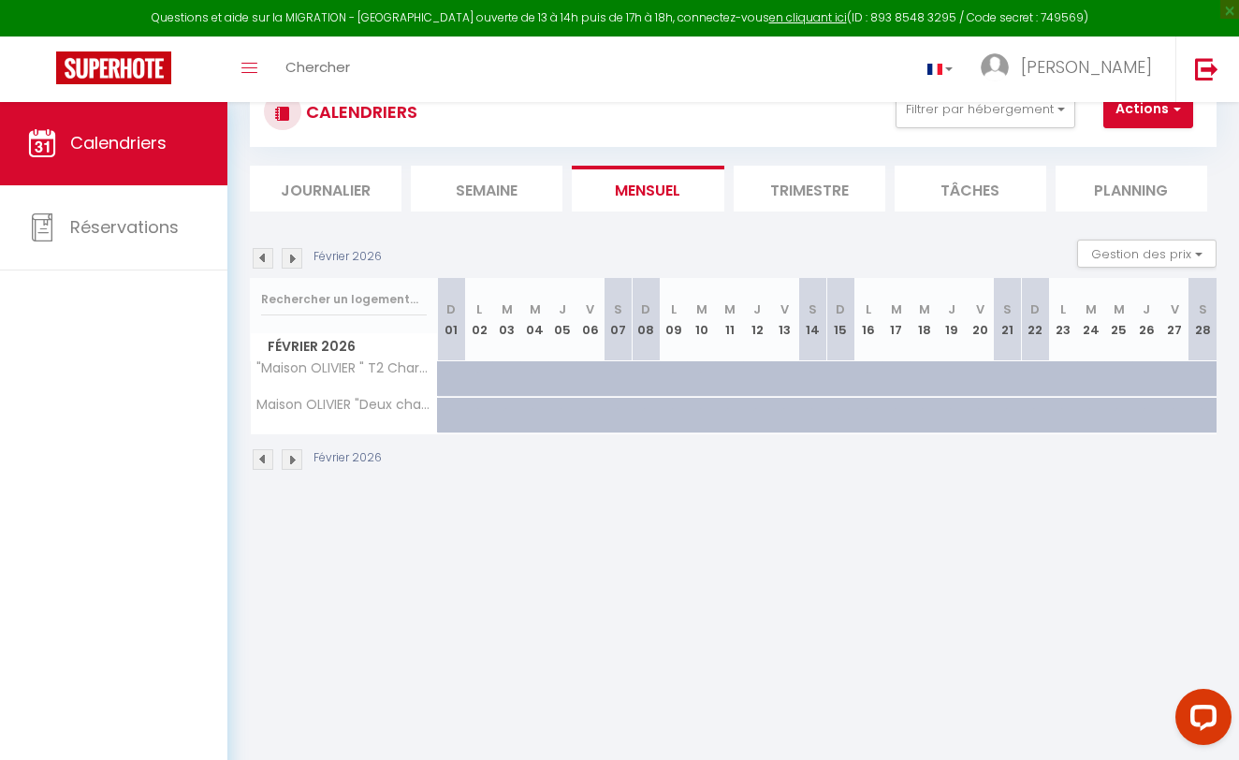
click at [295, 258] on img at bounding box center [292, 258] width 21 height 21
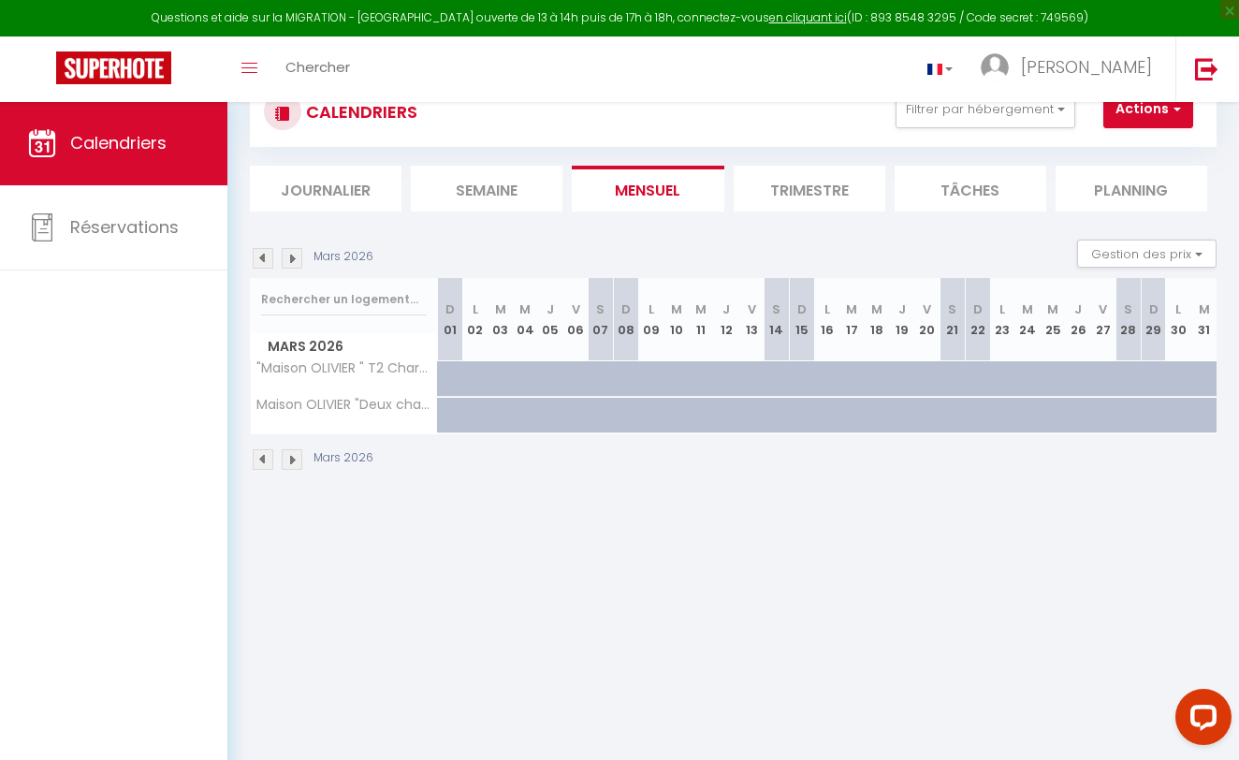
click at [295, 258] on img at bounding box center [292, 258] width 21 height 21
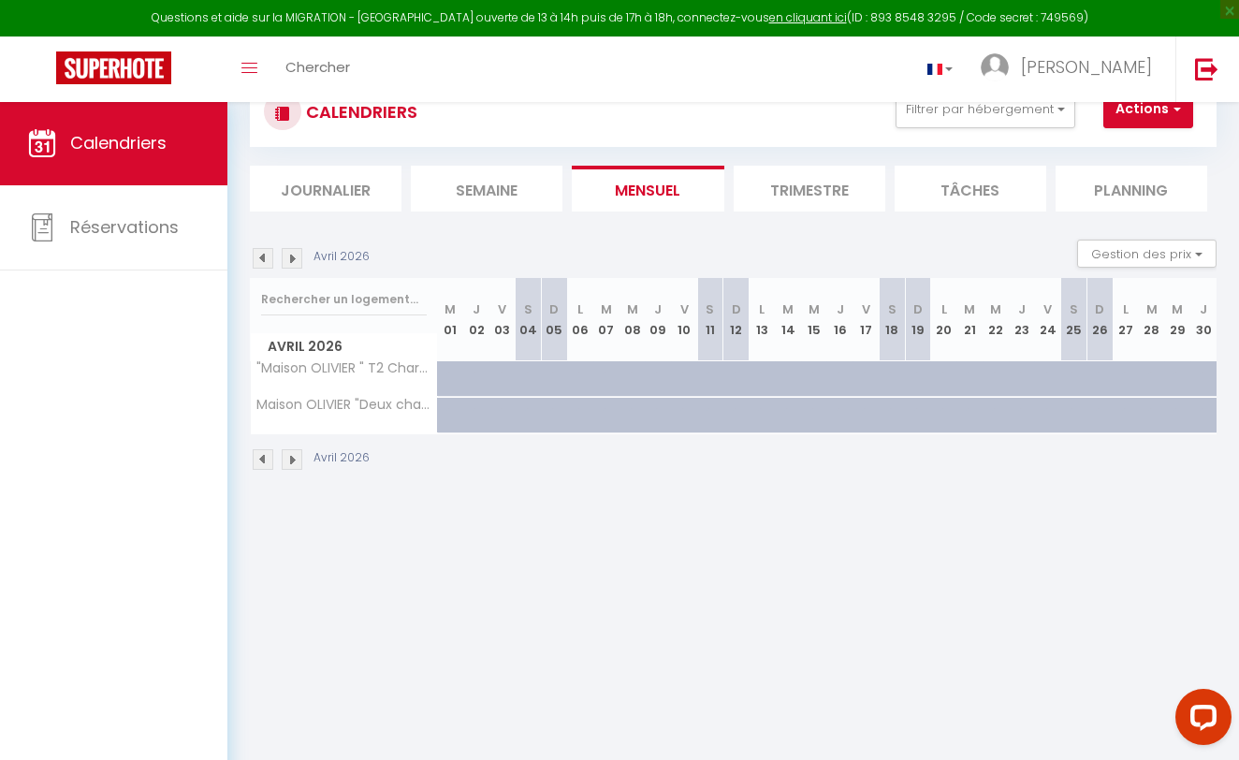
click at [295, 258] on img at bounding box center [292, 258] width 21 height 21
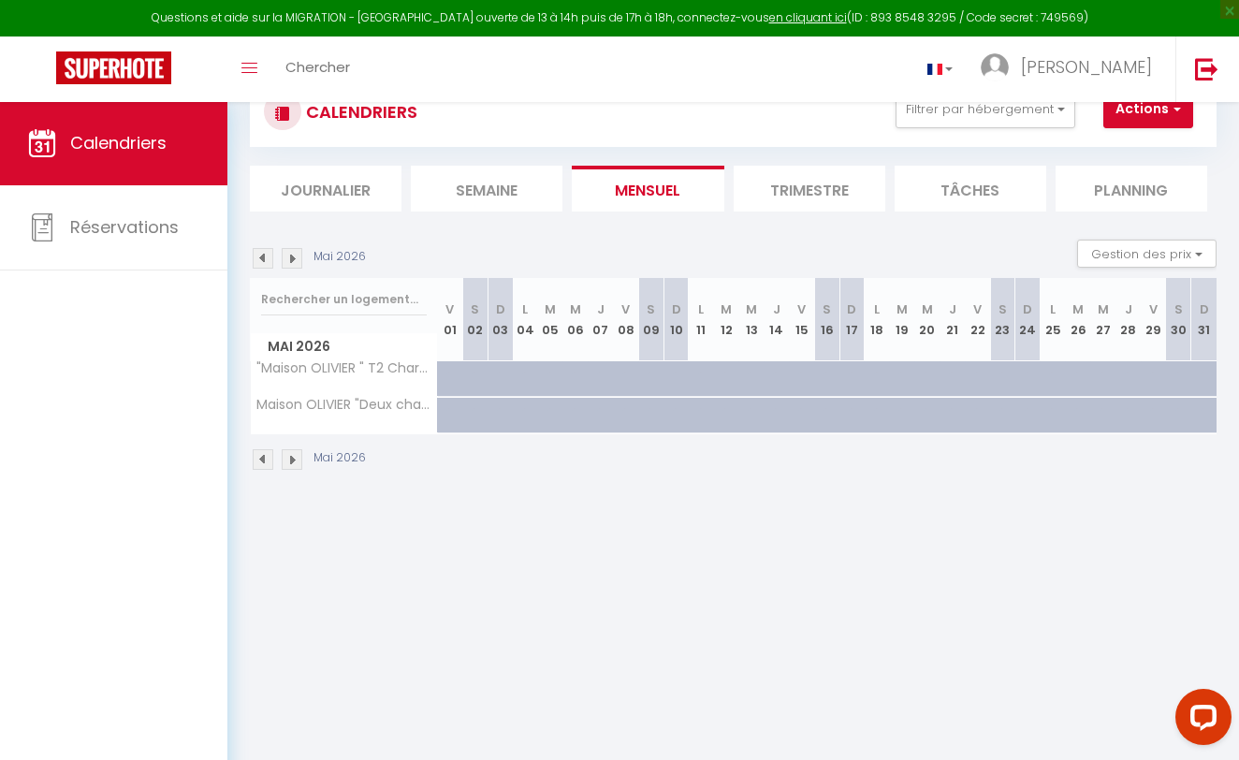
click at [295, 258] on img at bounding box center [292, 258] width 21 height 21
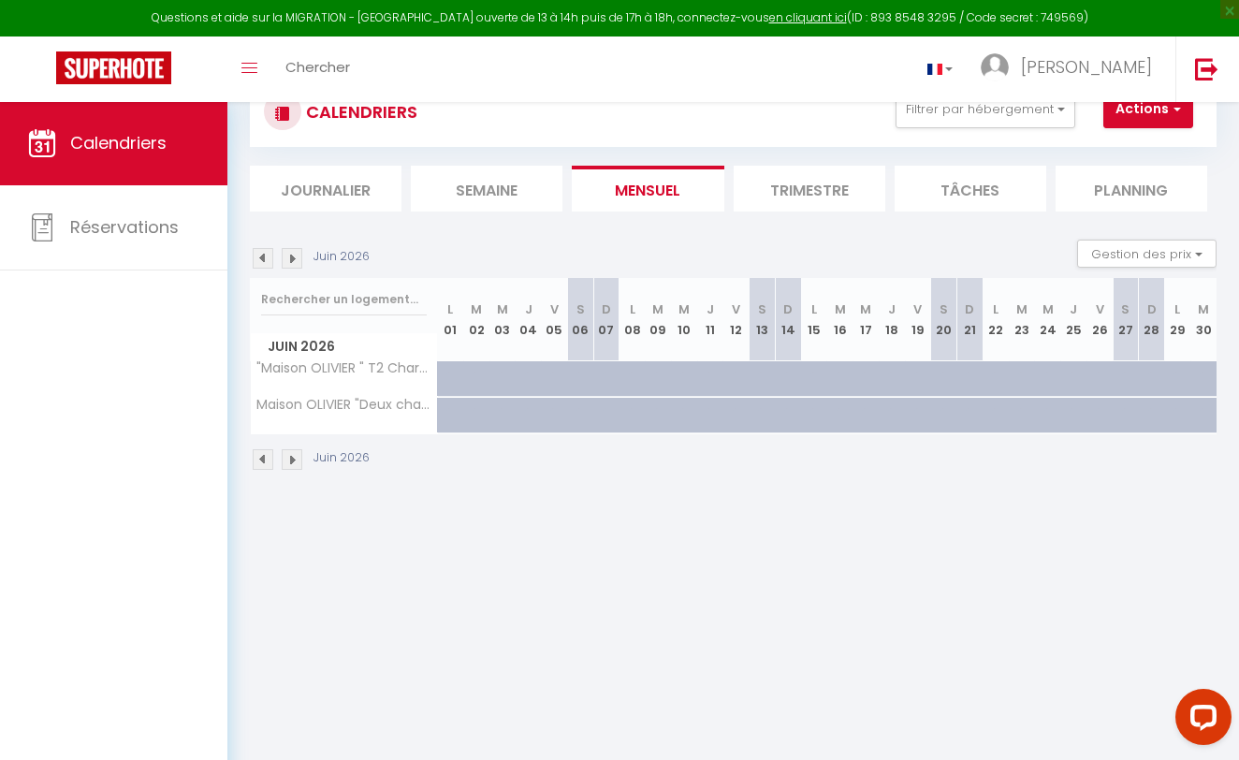
click at [295, 258] on img at bounding box center [292, 258] width 21 height 21
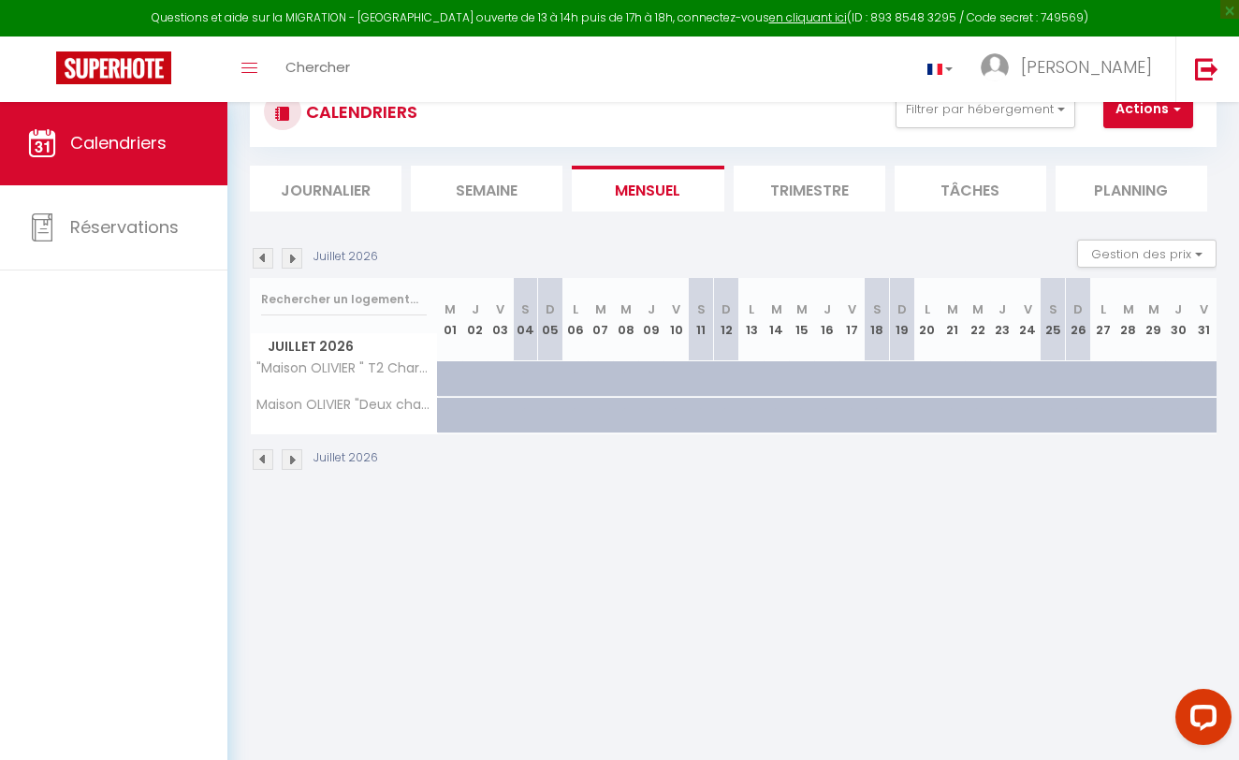
click at [295, 258] on img at bounding box center [292, 258] width 21 height 21
